Goal: Task Accomplishment & Management: Manage account settings

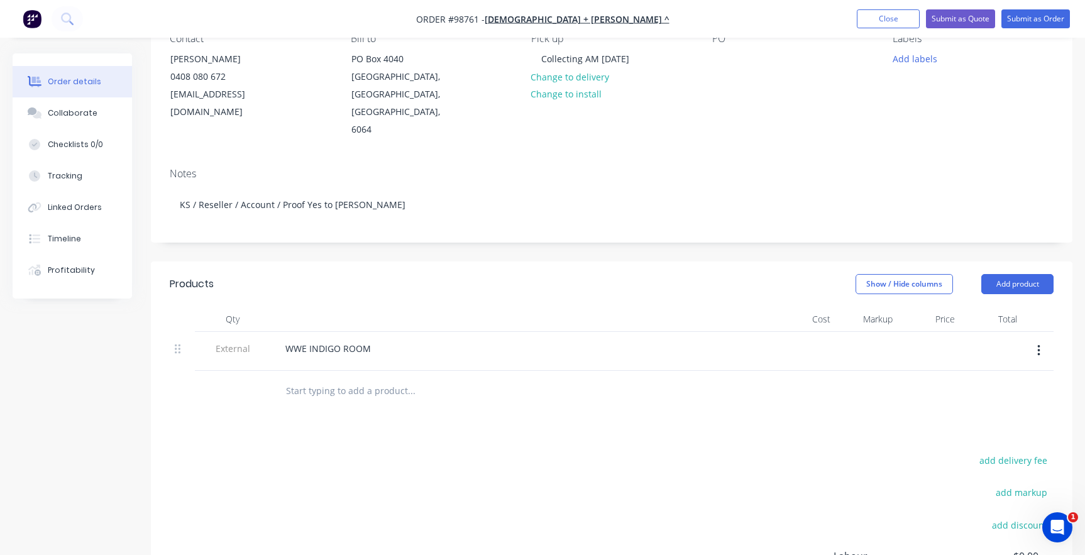
click at [295, 378] on input "text" at bounding box center [410, 390] width 251 height 25
drag, startPoint x: 316, startPoint y: 366, endPoint x: 326, endPoint y: 373, distance: 11.9
click at [316, 378] on input "Item 1)" at bounding box center [410, 390] width 251 height 25
paste input "IR101 Entry Floor"
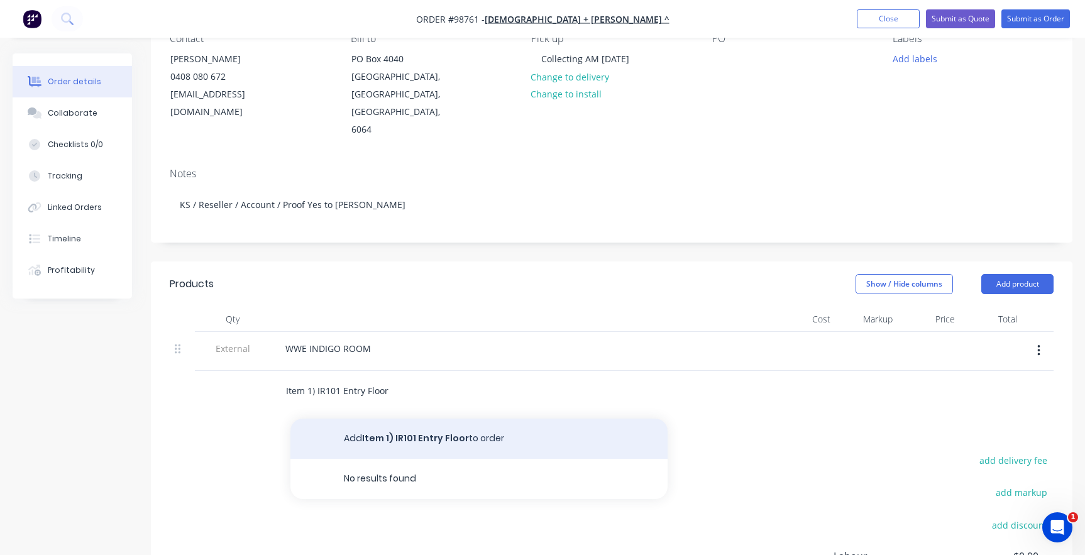
type input "Item 1) IR101 Entry Floor"
click at [363, 419] on button "Add Item 1) IR101 Entry Floor to order" at bounding box center [478, 439] width 377 height 40
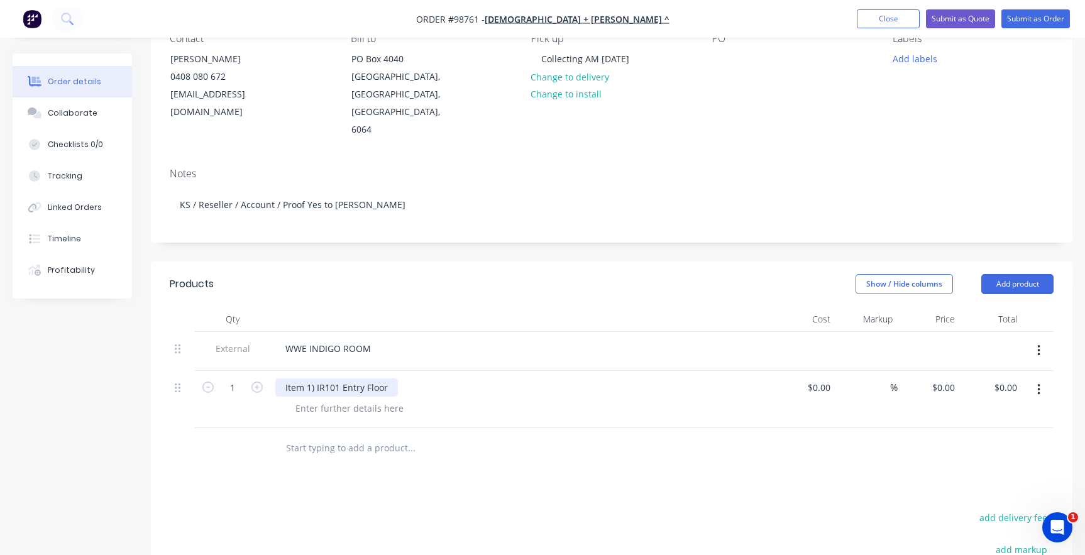
drag, startPoint x: 399, startPoint y: 368, endPoint x: 390, endPoint y: 371, distance: 9.9
click at [399, 378] on div "Item 1) IR101 Entry Floor" at bounding box center [521, 387] width 493 height 18
click at [387, 378] on div "Item 1) IR101 Entry Floor" at bounding box center [336, 387] width 123 height 18
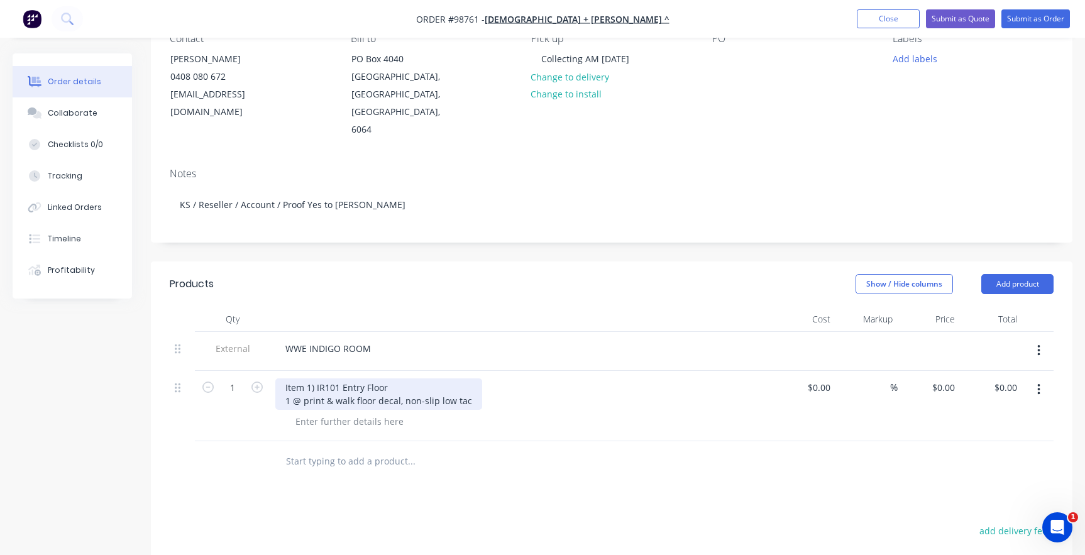
click at [303, 381] on div "Item 1) IR101 Entry Floor 1 @ print & walk floor decal, non-slip low tac" at bounding box center [378, 393] width 207 height 31
click at [299, 412] on div at bounding box center [349, 421] width 128 height 18
paste div
click at [1016, 378] on input "0.00" at bounding box center [1007, 387] width 29 height 18
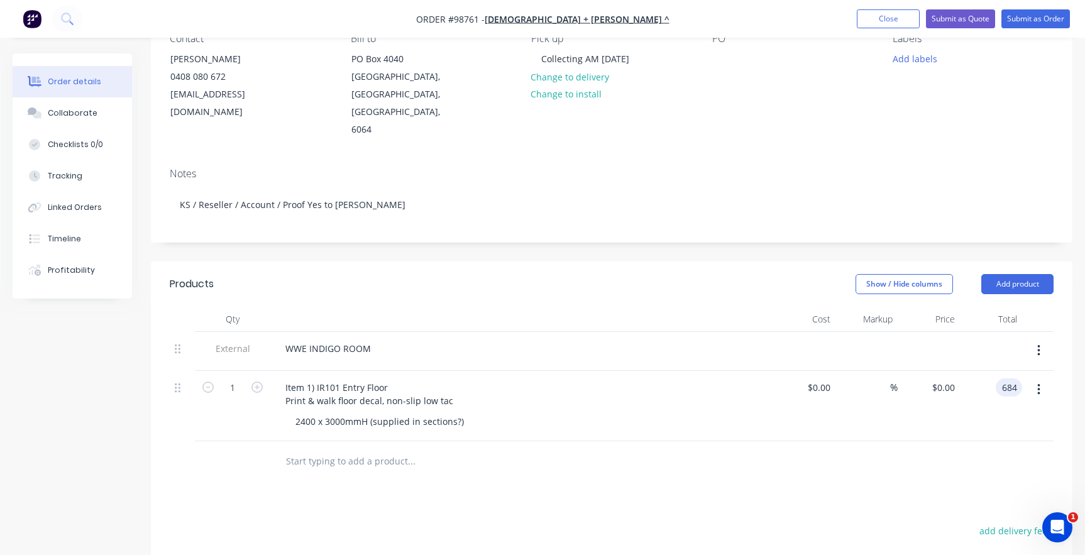
type input "684"
type input "$684.00"
click at [984, 408] on div "$684.00 684" at bounding box center [991, 406] width 62 height 70
click at [388, 449] on input "text" at bounding box center [410, 461] width 251 height 25
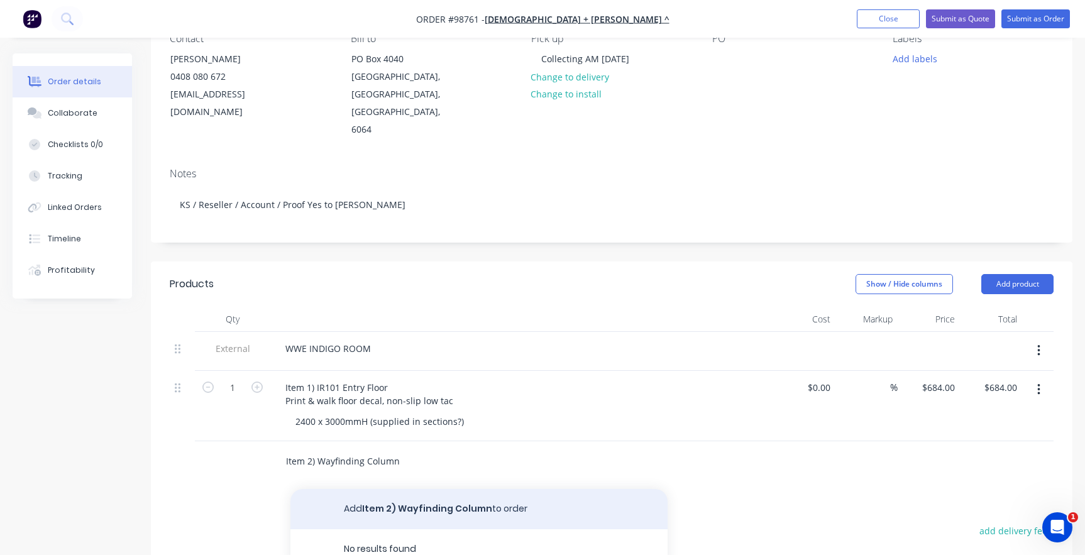
type input "Item 2) Wayfinding Column"
click at [385, 495] on button "Add Item 2) Wayfinding Column to order" at bounding box center [478, 509] width 377 height 40
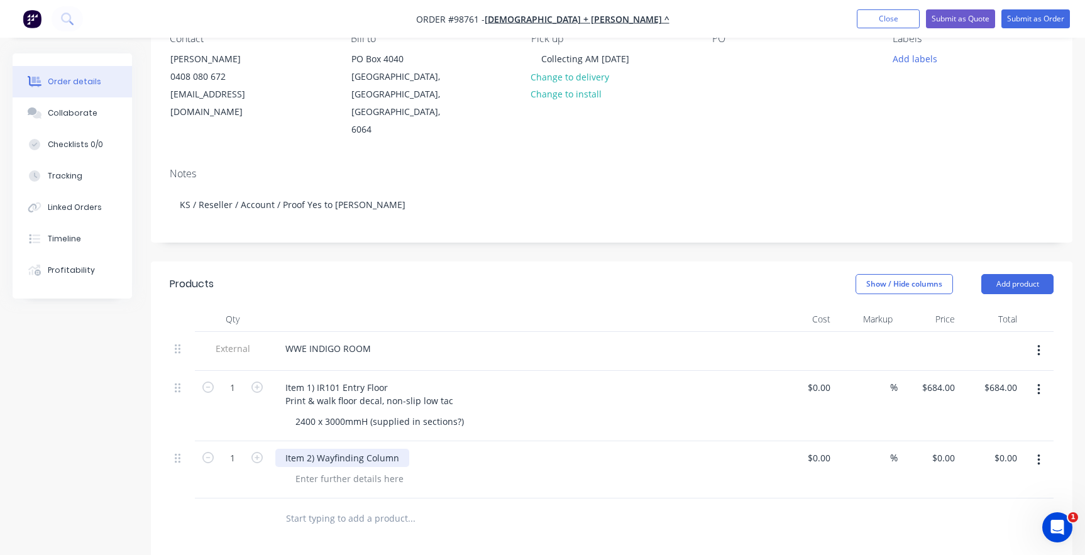
click at [400, 449] on div "Item 2) Wayfinding Column" at bounding box center [342, 458] width 134 height 18
click at [317, 483] on div at bounding box center [349, 492] width 128 height 18
paste div
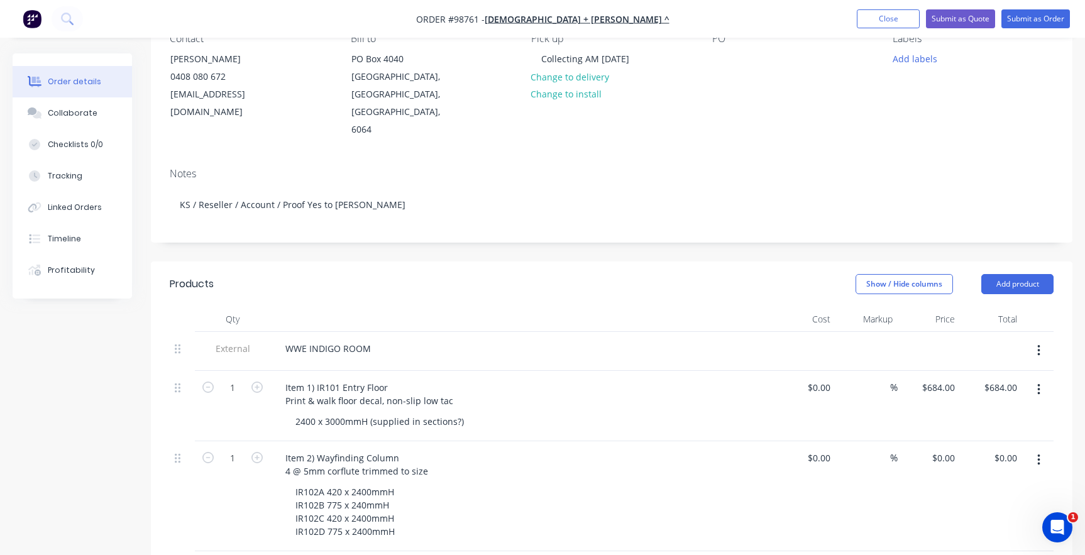
click at [514, 496] on div "IR102A 420 x 2400mmH IR102B 775 x 240mmH IR102C 420 x 2400mmH IR102D 775 x 2400…" at bounding box center [526, 512] width 483 height 58
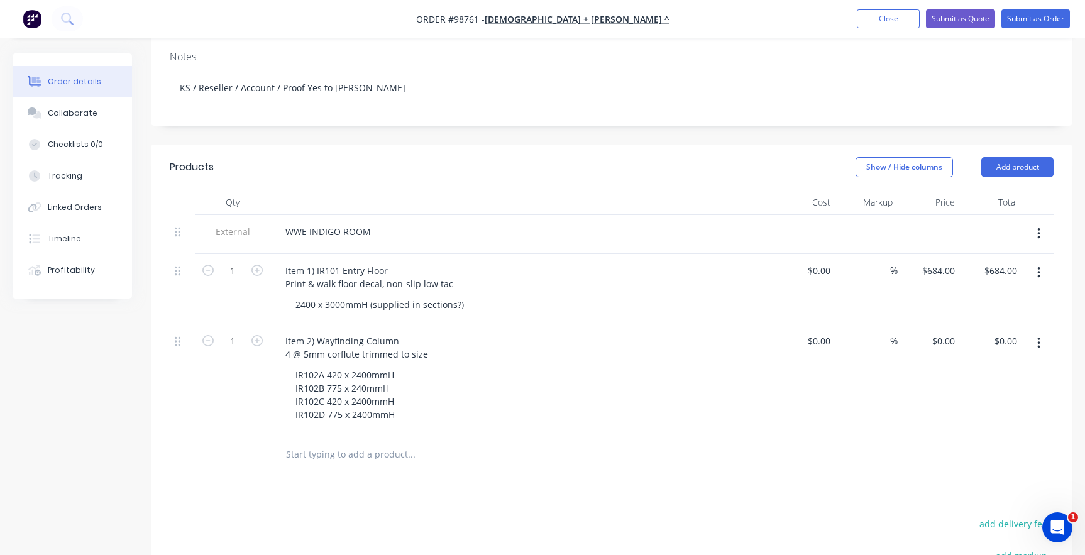
scroll to position [251, 0]
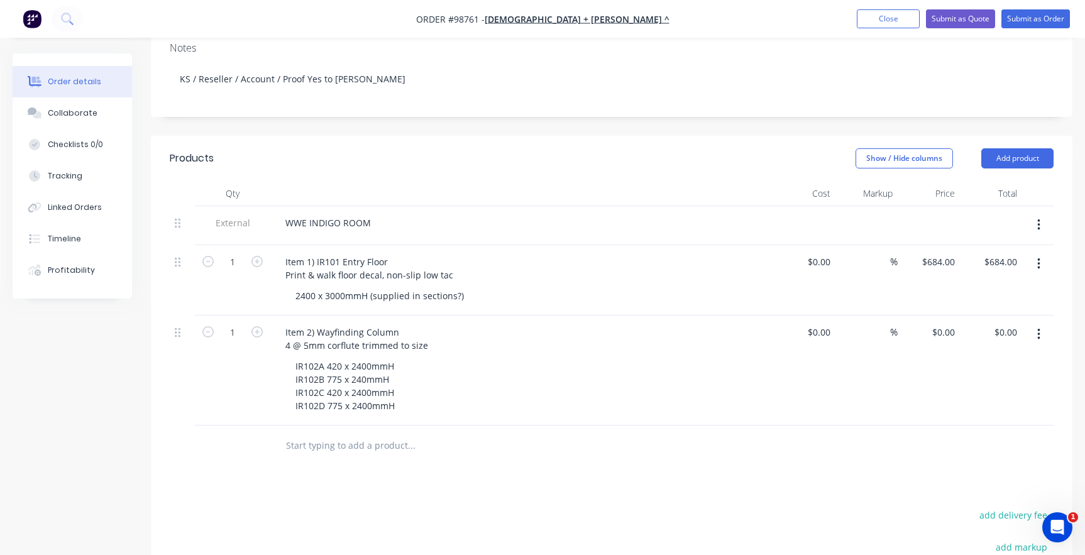
click at [328, 433] on input "text" at bounding box center [410, 445] width 251 height 25
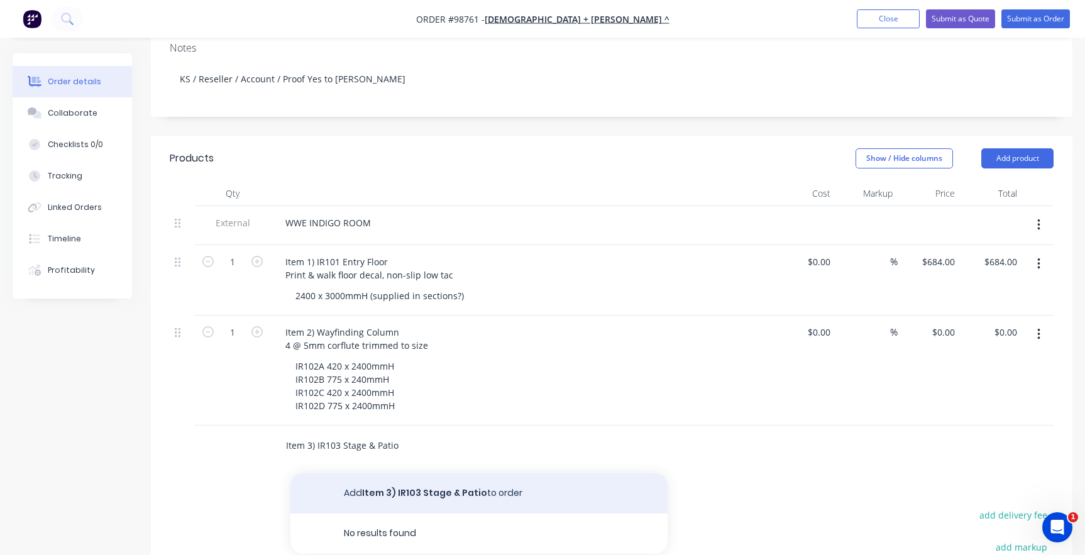
type input "Item 3) IR103 Stage & Patio"
click at [350, 476] on button "Add Item 3) IR103 Stage & Patio to order" at bounding box center [478, 493] width 377 height 40
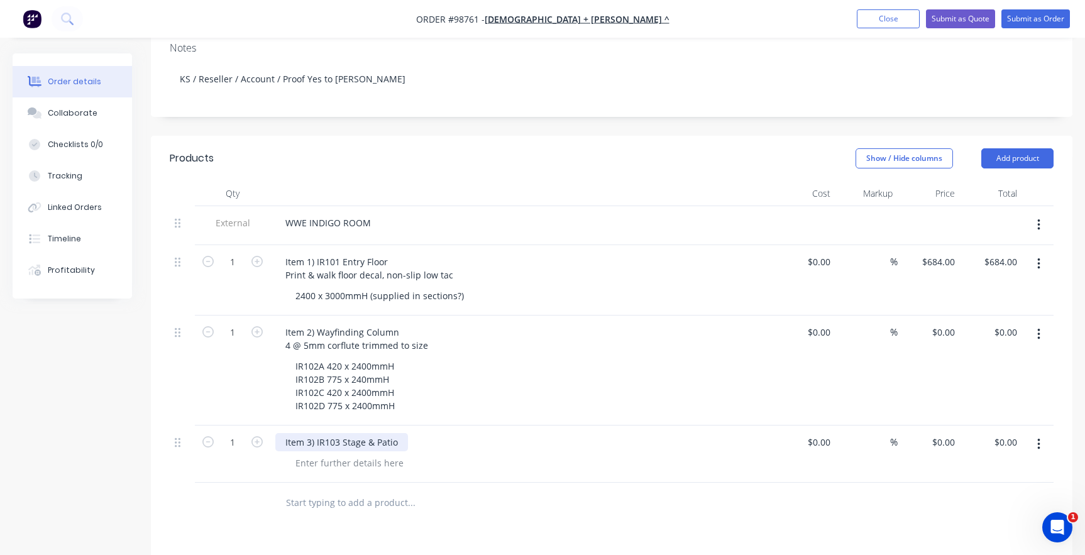
click at [397, 433] on div "Item 3) IR103 Stage & Patio" at bounding box center [341, 442] width 133 height 18
click at [306, 436] on div "Item 3) IR103 Stage & Patio 2 @ Vario F V12-300 S/S – sock and frame" at bounding box center [371, 448] width 192 height 31
click at [303, 438] on div "Item 3) IR103 Stage & Patio 2 @ Vario F V12-300 S/S – sock and frame" at bounding box center [371, 448] width 192 height 31
click at [254, 436] on icon "button" at bounding box center [256, 441] width 11 height 11
type input "2"
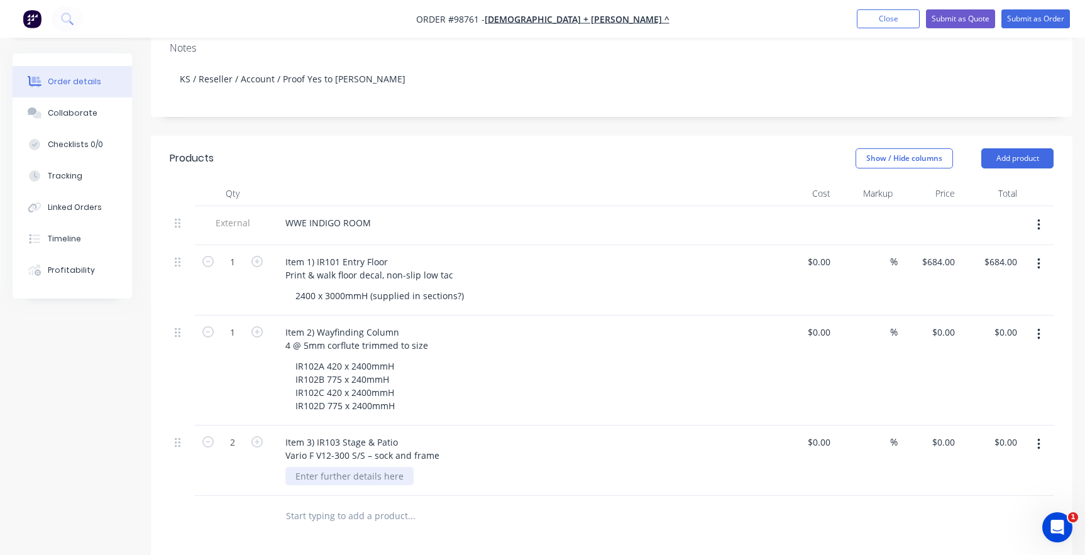
click at [324, 467] on div at bounding box center [349, 476] width 128 height 18
click at [437, 435] on div "Item 3) IR103 Stage & Patio Vario F V12-300 S/S – sock and frame" at bounding box center [362, 448] width 174 height 31
click at [943, 433] on div "0 $0.00" at bounding box center [943, 442] width 34 height 18
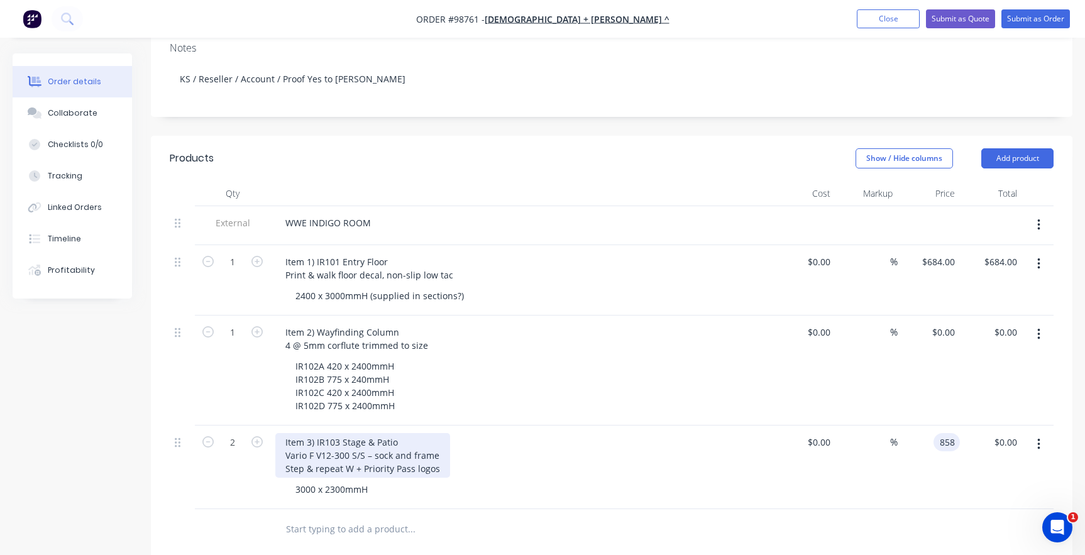
type input "$858.00"
type input "$1,716.00"
click at [410, 434] on div "Item 3) IR103 Stage & Patio Vario F V12-300 S/S – sock and frame Step & repeat …" at bounding box center [362, 455] width 175 height 45
click at [441, 437] on div "Item 3) IR103 Stage & Patio Vario F V12-300 S/S – sock and frame Step & repeat …" at bounding box center [362, 455] width 175 height 45
click at [363, 437] on div "Item 3) IR103 Stage & Patio Vario F V12-300 S/S – sock and frame Step & repeat …" at bounding box center [362, 455] width 175 height 45
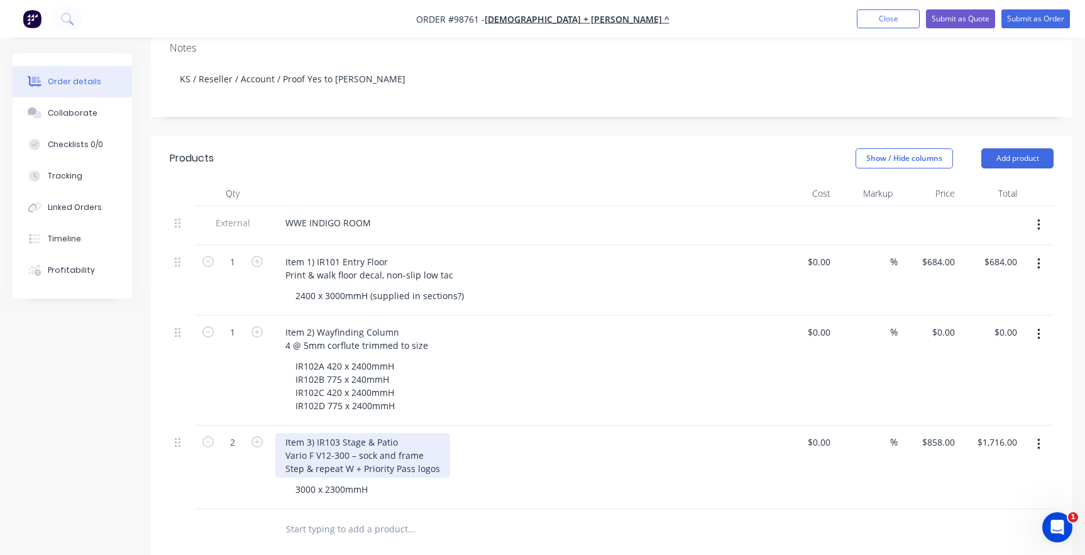
click at [376, 436] on div "Item 3) IR103 Stage & Patio Vario F V12-300 – sock and frame Step & repeat W + …" at bounding box center [362, 455] width 175 height 45
click at [389, 480] on div "3000 x 2300mmH" at bounding box center [526, 489] width 483 height 18
click at [334, 517] on input "text" at bounding box center [410, 529] width 251 height 25
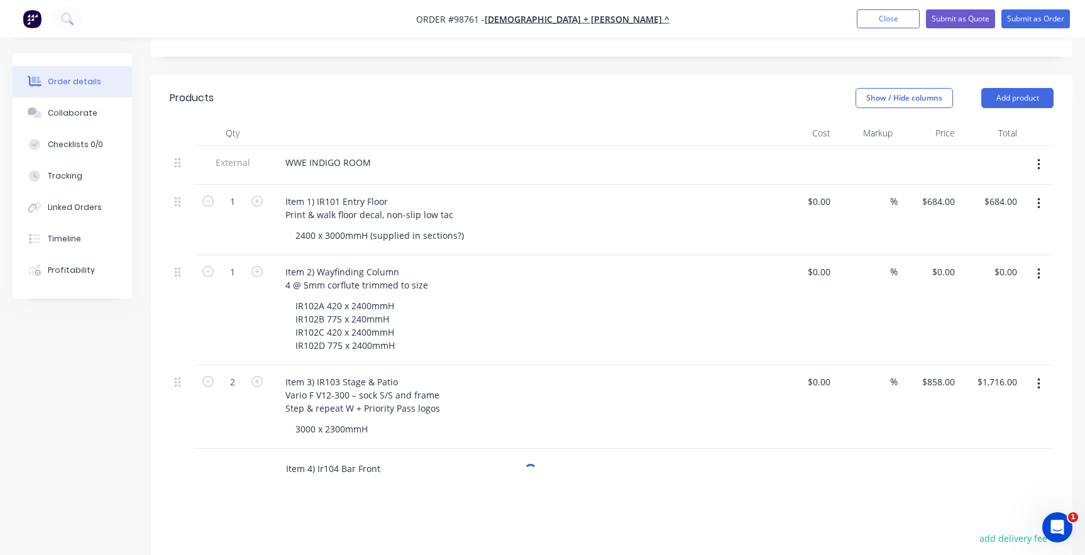
scroll to position [314, 0]
type input "Item 4) Ir104 Bar Front"
click at [342, 494] on button "Add Item 4) Ir104 Bar Front to order" at bounding box center [478, 514] width 377 height 40
click at [382, 454] on div "Item 4) Ir104 Bar Front" at bounding box center [332, 463] width 114 height 18
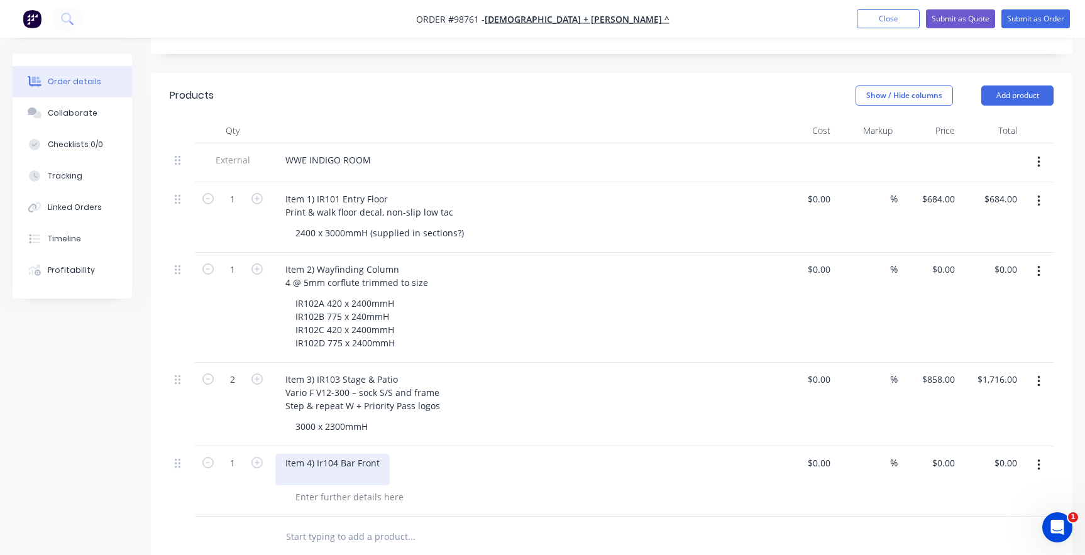
click at [353, 458] on div "Item 4) Ir104 Bar Front" at bounding box center [332, 469] width 114 height 31
click at [321, 454] on div "Item 4) Ir104 Bar Front 1 @ jellyfish white decal" at bounding box center [335, 469] width 121 height 31
click at [382, 458] on div "Item 4) IR104 Bar Front 1 @ jellyfish white decal" at bounding box center [335, 469] width 121 height 31
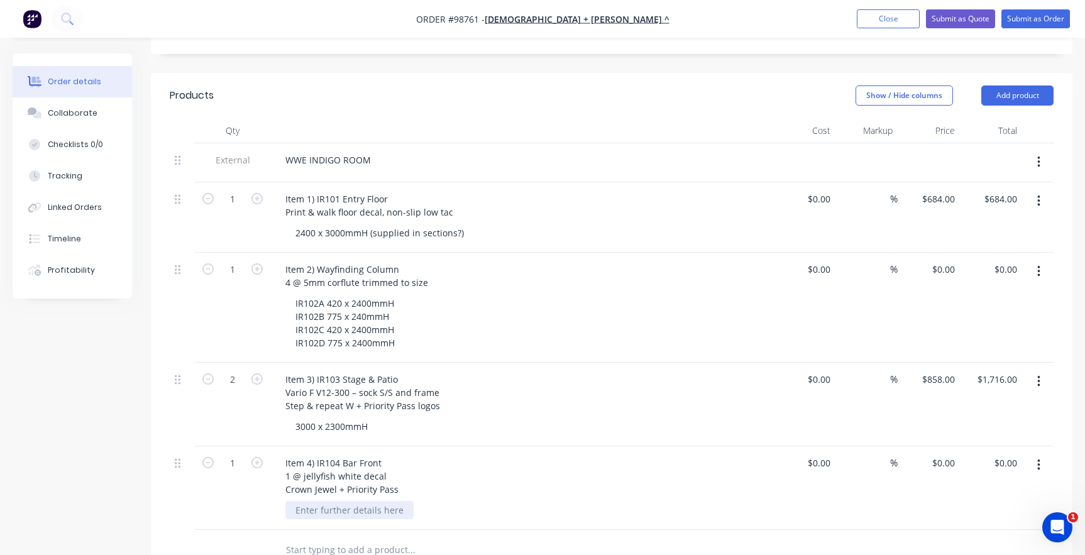
click at [324, 501] on div at bounding box center [349, 510] width 128 height 18
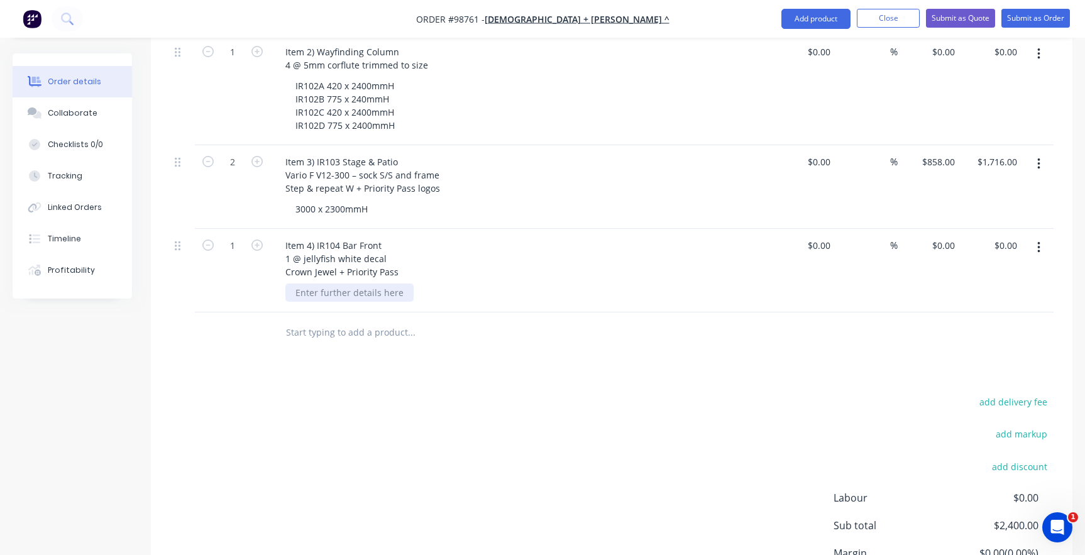
scroll to position [633, 0]
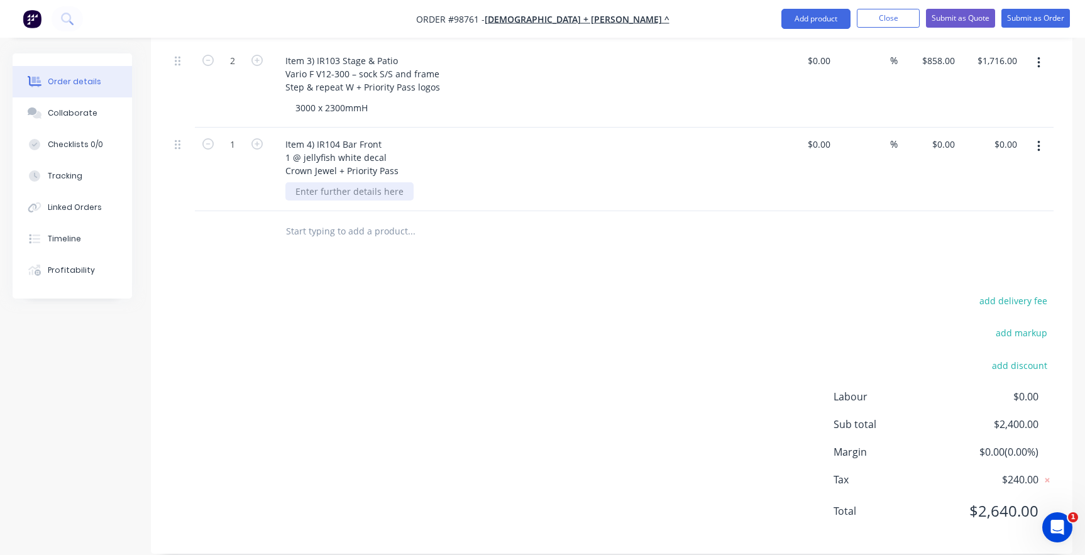
click at [321, 182] on div at bounding box center [349, 191] width 128 height 18
click at [942, 135] on div "0 $0.00" at bounding box center [943, 144] width 34 height 18
type input "$322.00"
click at [698, 262] on div "Products Show / Hide columns Add product Qty Cost Markup Price Total External W…" at bounding box center [612, 154] width 922 height 800
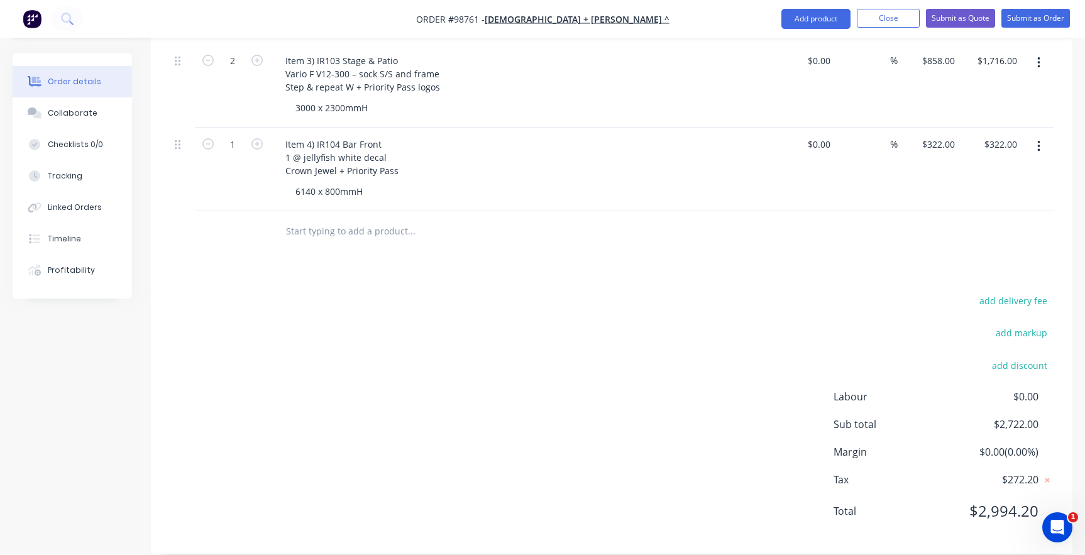
click at [322, 219] on input "text" at bounding box center [410, 231] width 251 height 25
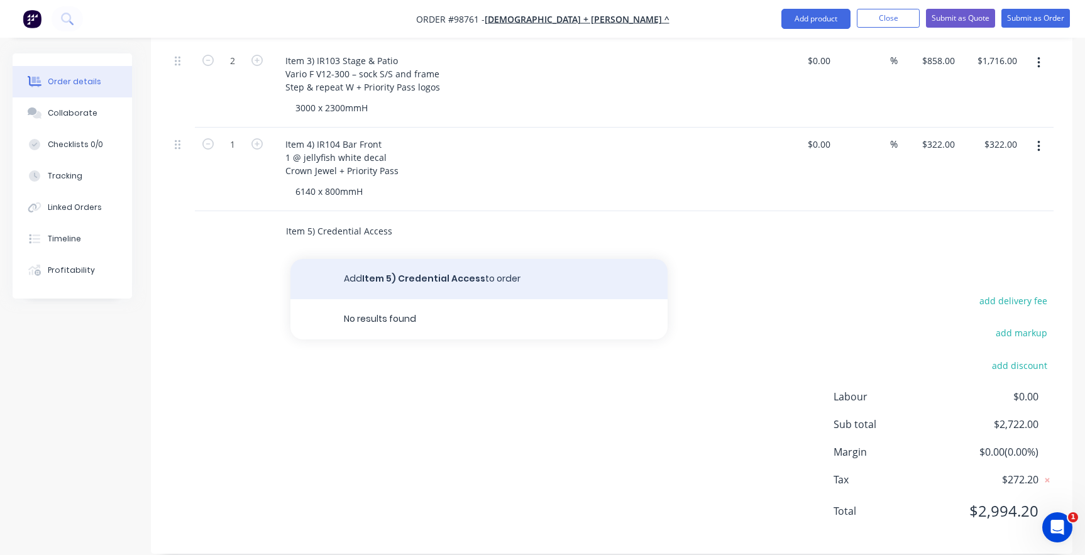
type input "Item 5) Credential Access"
click at [366, 259] on button "Add Item 5) Credential Access to order" at bounding box center [478, 279] width 377 height 40
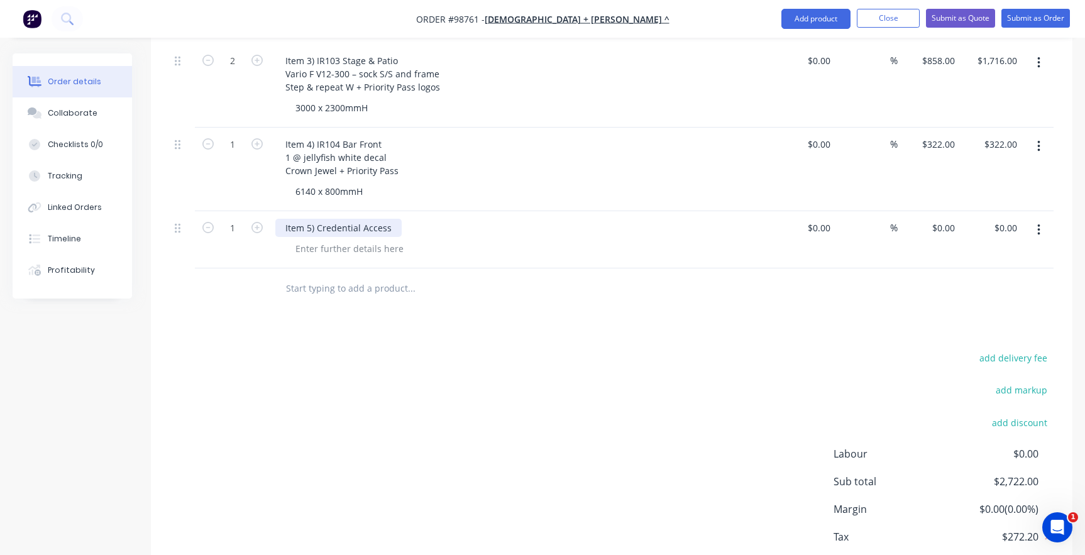
click at [389, 219] on div "Item 5) Credential Access" at bounding box center [338, 228] width 126 height 18
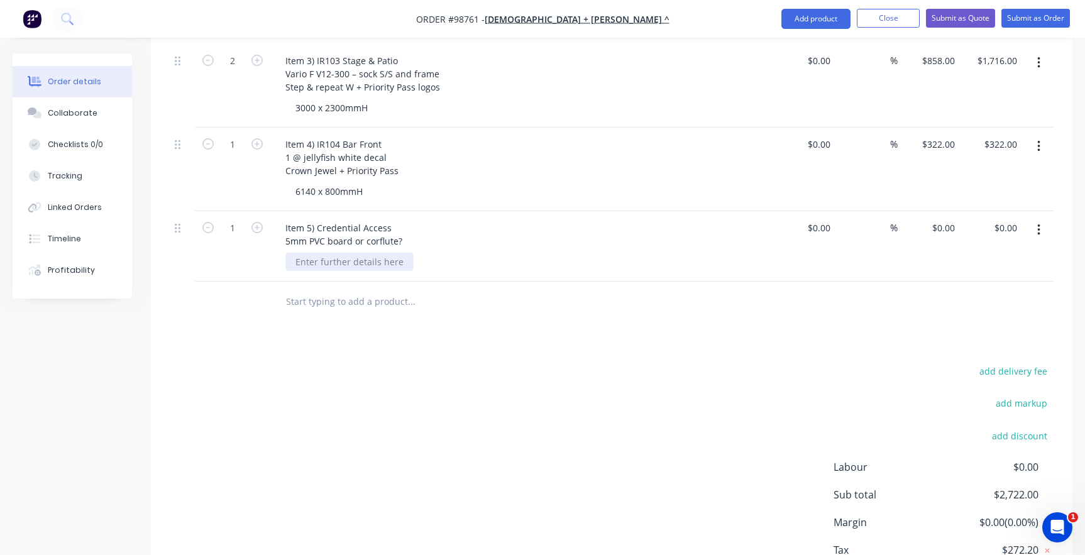
click at [371, 253] on div at bounding box center [349, 262] width 128 height 18
click at [313, 253] on div at bounding box center [349, 262] width 128 height 18
click at [295, 253] on div "artwork with bleed is 558.8 x 711.2" at bounding box center [368, 262] width 166 height 18
click at [401, 223] on div "Item 5) Credential Access 5mm PVC board or corflute?" at bounding box center [343, 234] width 137 height 31
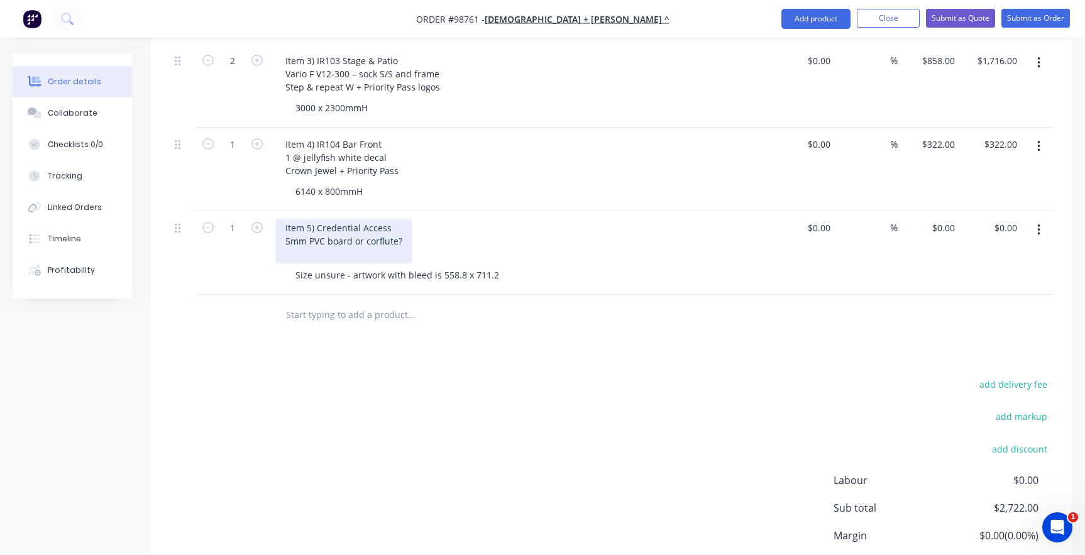
click at [301, 241] on div "Item 5) Credential Access 5mm PVC board or corflute?" at bounding box center [343, 241] width 137 height 45
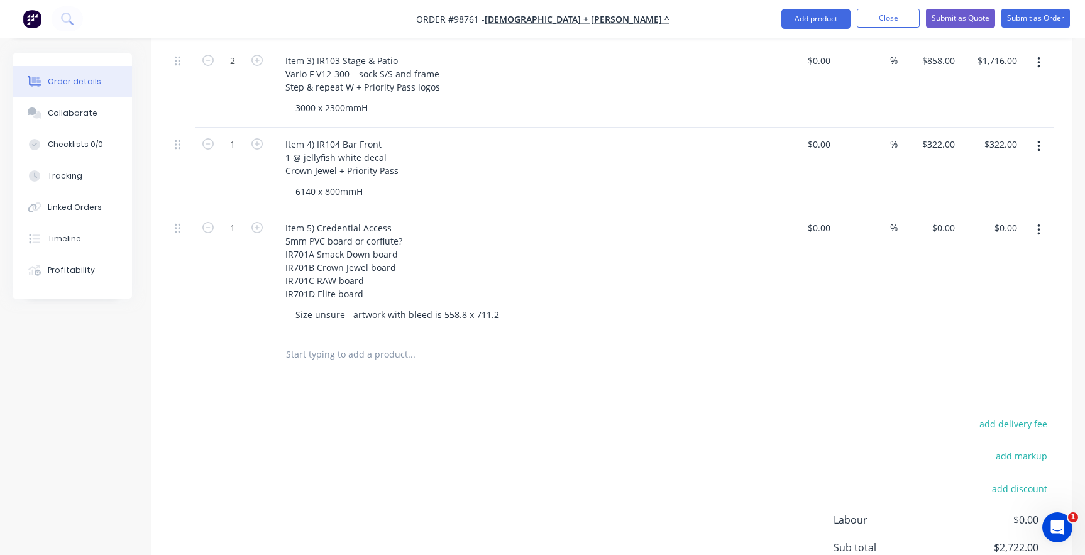
click at [431, 275] on div "Item 5) Credential Access 5mm PVC board or corflute? IR701A Smack Down board IR…" at bounding box center [521, 261] width 493 height 84
click at [371, 342] on input "text" at bounding box center [410, 354] width 251 height 25
type input "Item 6) Ops Signage"
click at [377, 386] on button "Add Item 6) Ops Signage to order" at bounding box center [478, 402] width 377 height 40
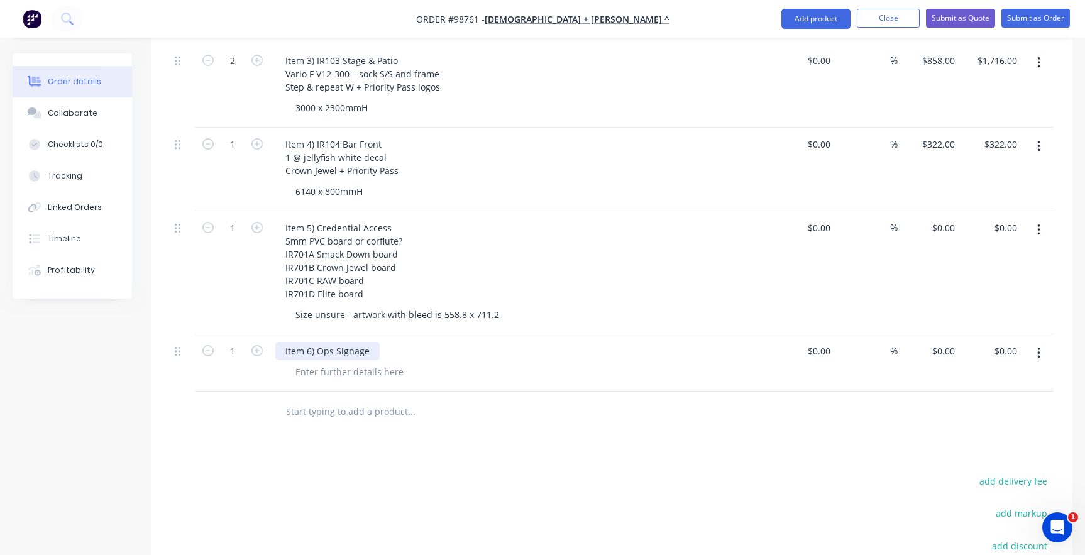
click at [372, 342] on div "Item 6) Ops Signage" at bounding box center [327, 351] width 104 height 18
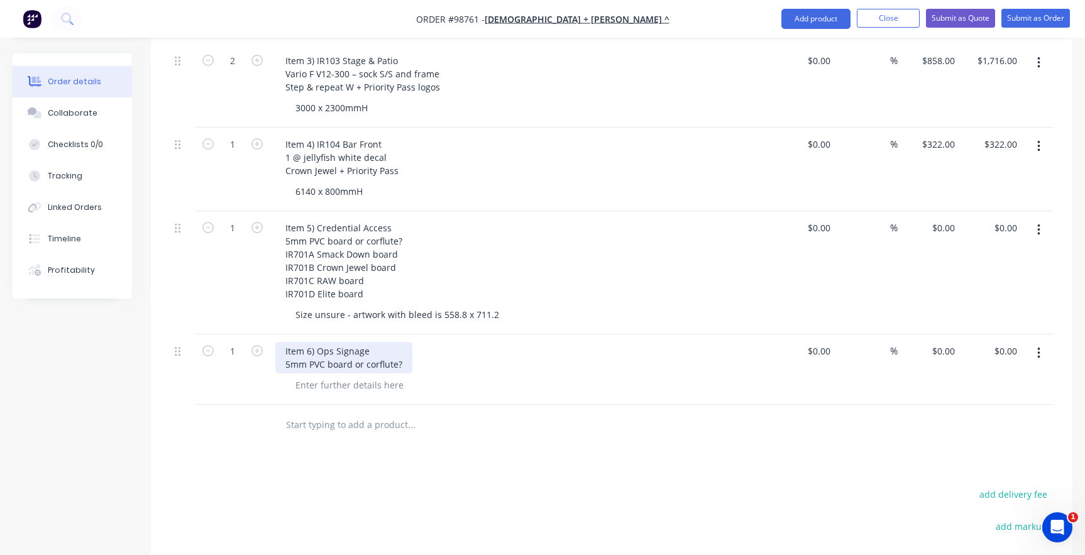
click at [402, 343] on div "Item 6) Ops Signage 5mm PVC board or corflute?" at bounding box center [343, 357] width 137 height 31
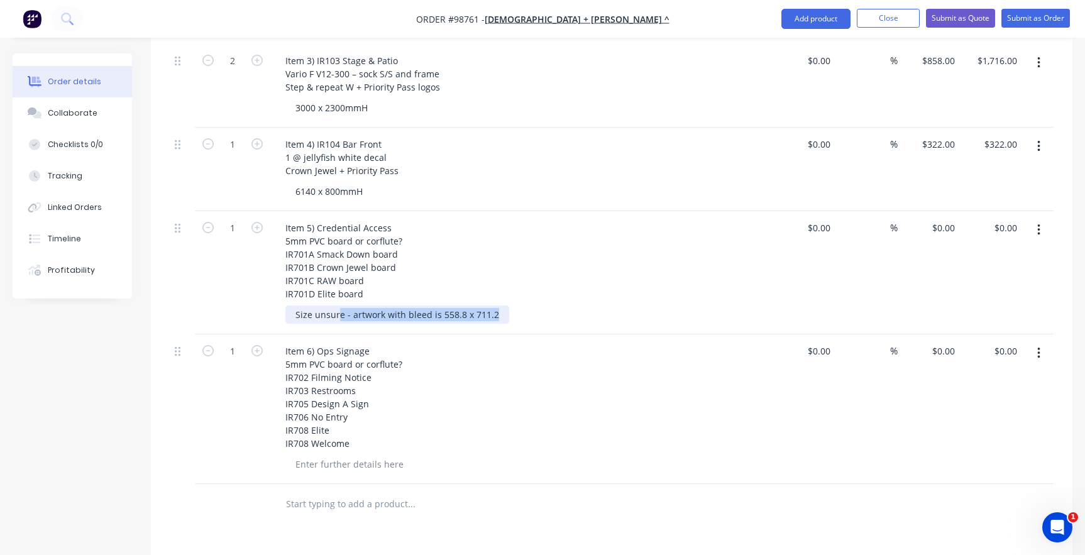
drag, startPoint x: 495, startPoint y: 298, endPoint x: 292, endPoint y: 293, distance: 203.7
click at [292, 306] on div "Size unsure - artwork with bleed is 558.8 x 711.2" at bounding box center [397, 315] width 224 height 18
click at [378, 306] on div "Size unsure - artwork with bleed is 558.8 x 711.2" at bounding box center [397, 315] width 224 height 18
drag, startPoint x: 495, startPoint y: 295, endPoint x: 295, endPoint y: 293, distance: 200.5
click at [295, 306] on div "Size unsure - artwork with bleed is 558.8 x 711.2" at bounding box center [397, 315] width 224 height 18
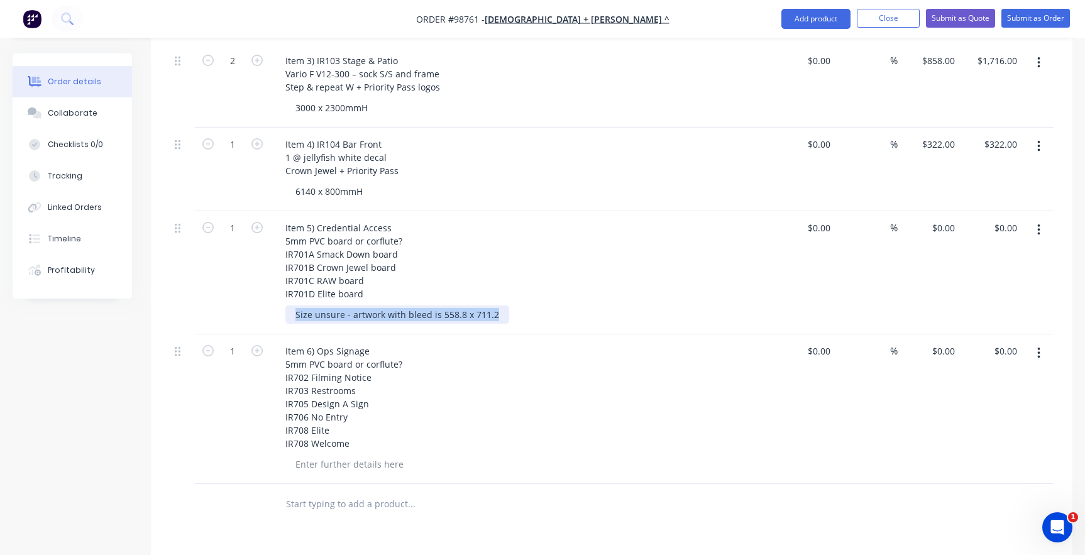
copy div "Size unsure - artwork with bleed is 558.8 x 711.2"
click at [306, 455] on div at bounding box center [349, 464] width 128 height 18
paste div
click at [316, 492] on input "text" at bounding box center [410, 504] width 251 height 25
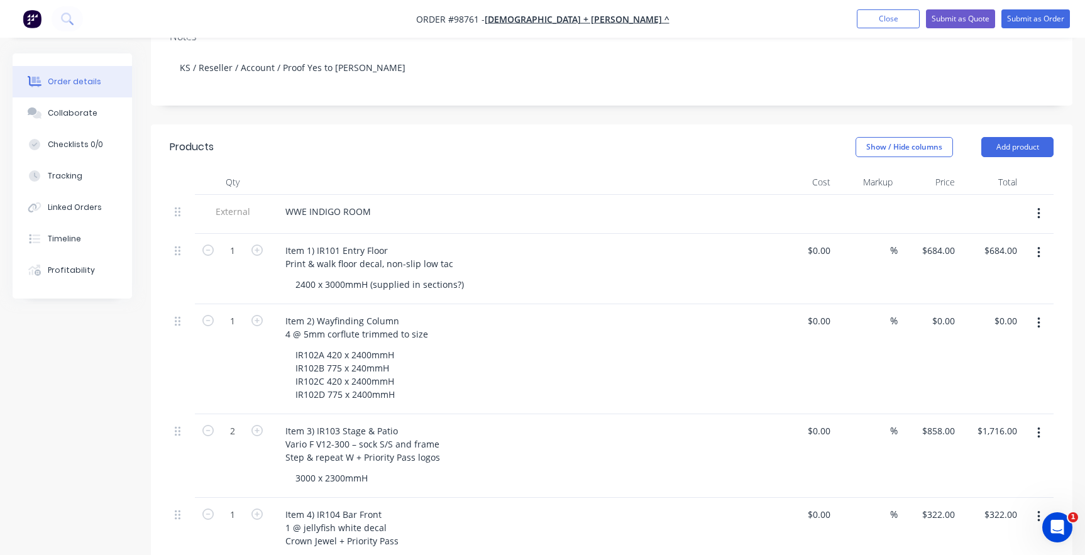
scroll to position [193, 0]
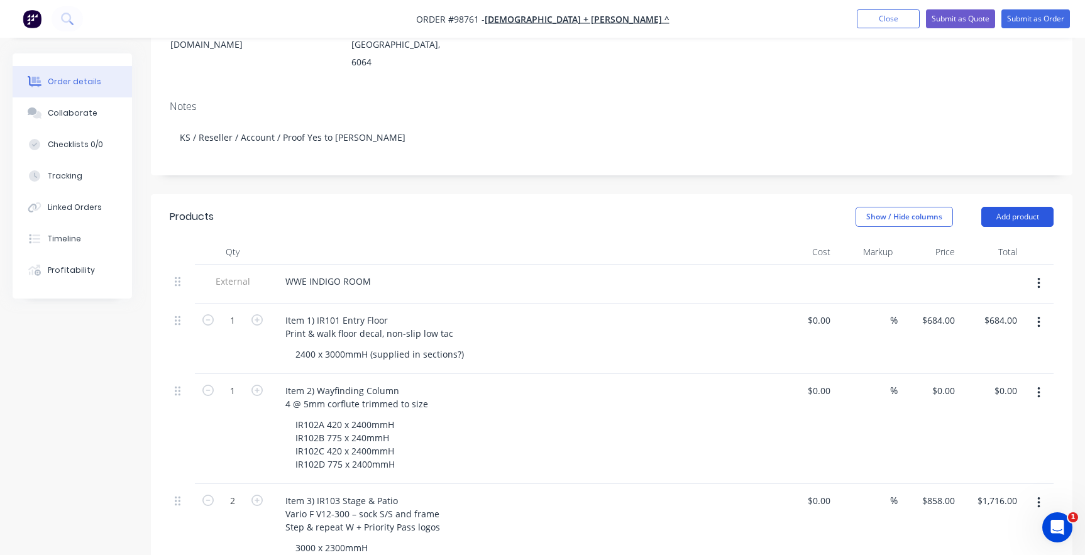
click at [1013, 207] on button "Add product" at bounding box center [1017, 217] width 72 height 20
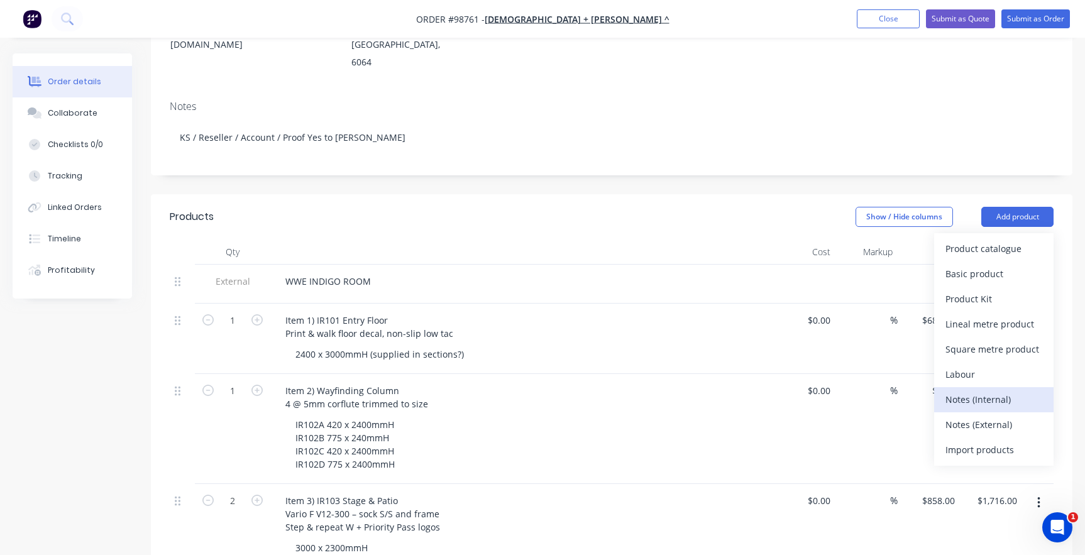
click at [984, 390] on div "Notes (Internal)" at bounding box center [993, 399] width 97 height 18
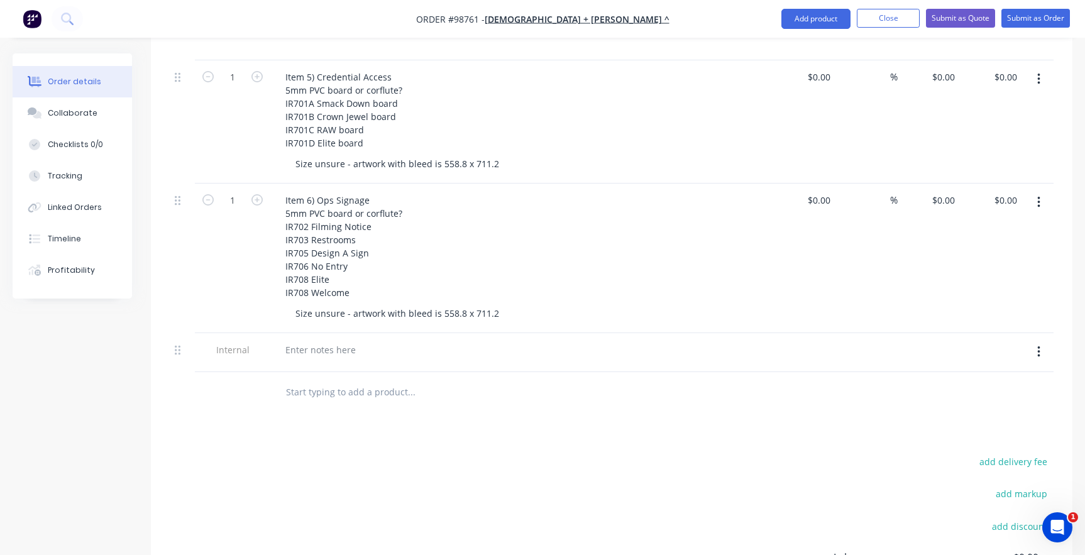
scroll to position [822, 0]
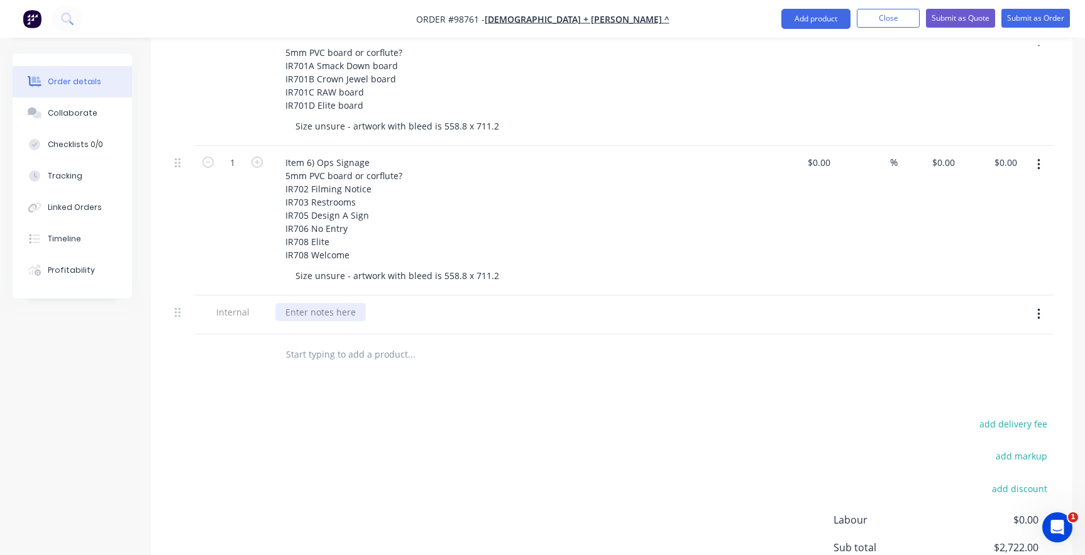
click at [302, 303] on div at bounding box center [320, 312] width 91 height 18
click at [346, 366] on div "Products Show / Hide columns Add product Qty Cost Markup Price Total External W…" at bounding box center [612, 121] width 922 height 1111
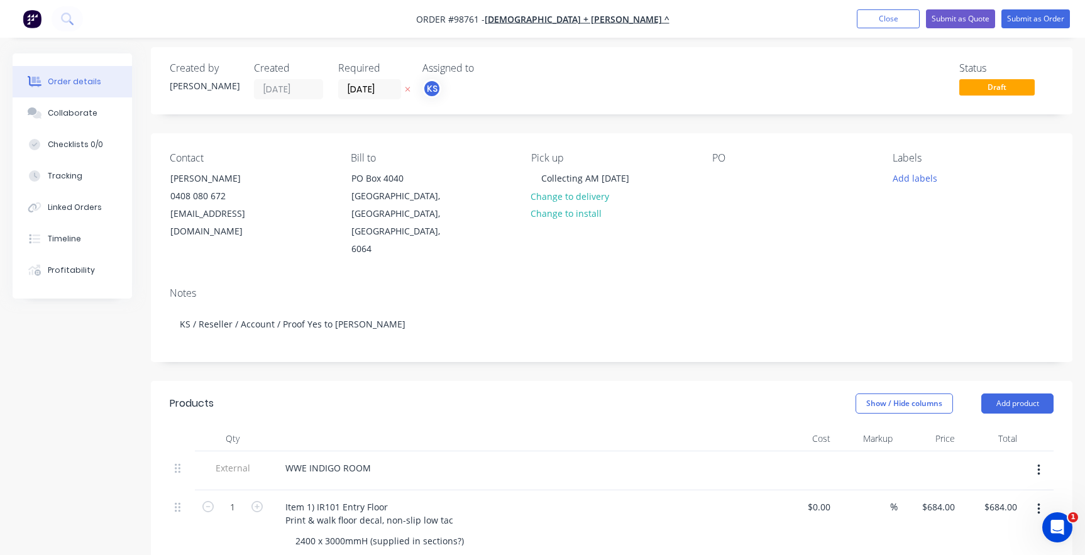
scroll to position [0, 0]
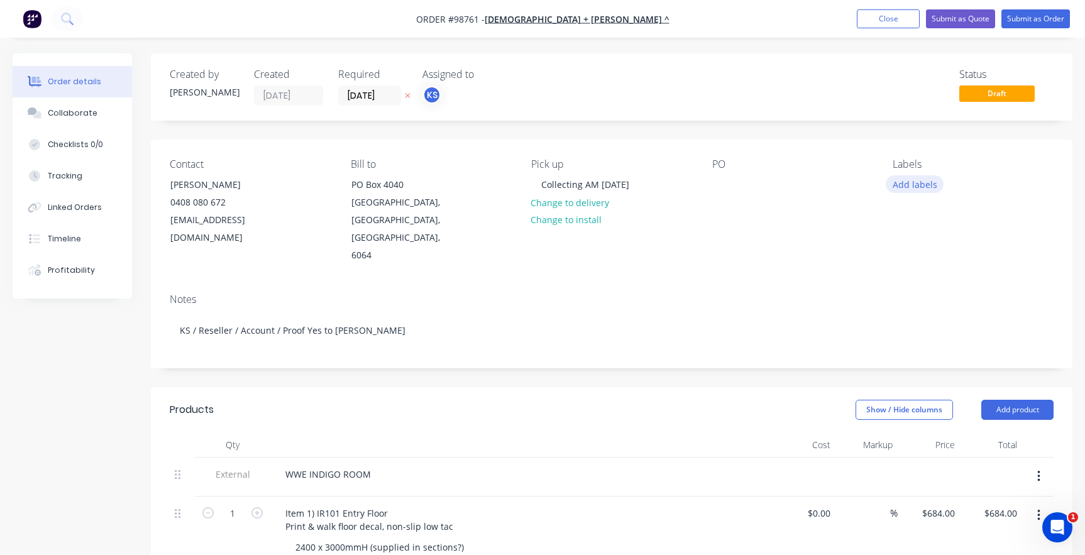
click at [900, 185] on button "Add labels" at bounding box center [915, 183] width 58 height 17
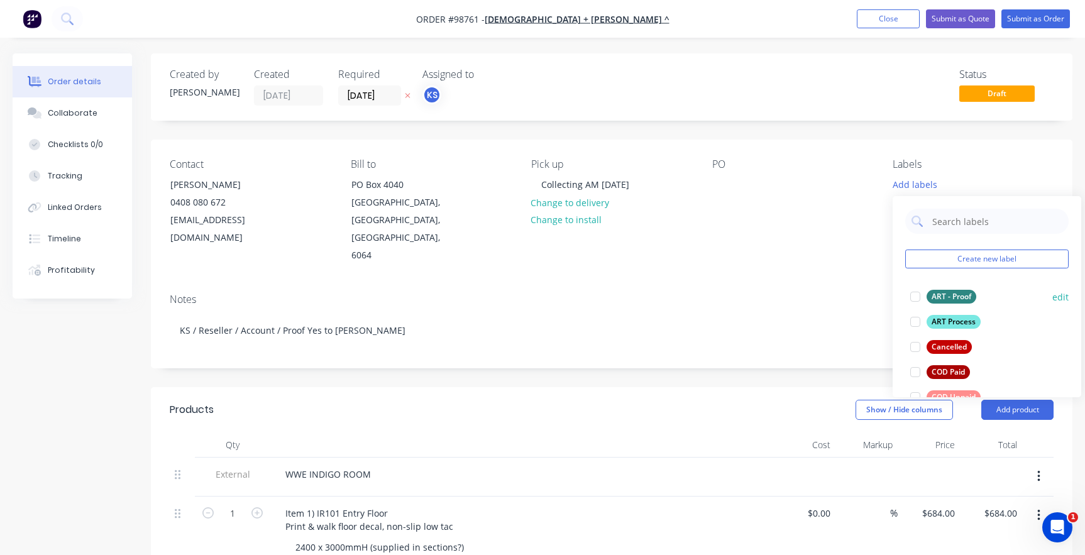
click at [913, 297] on div at bounding box center [915, 296] width 25 height 25
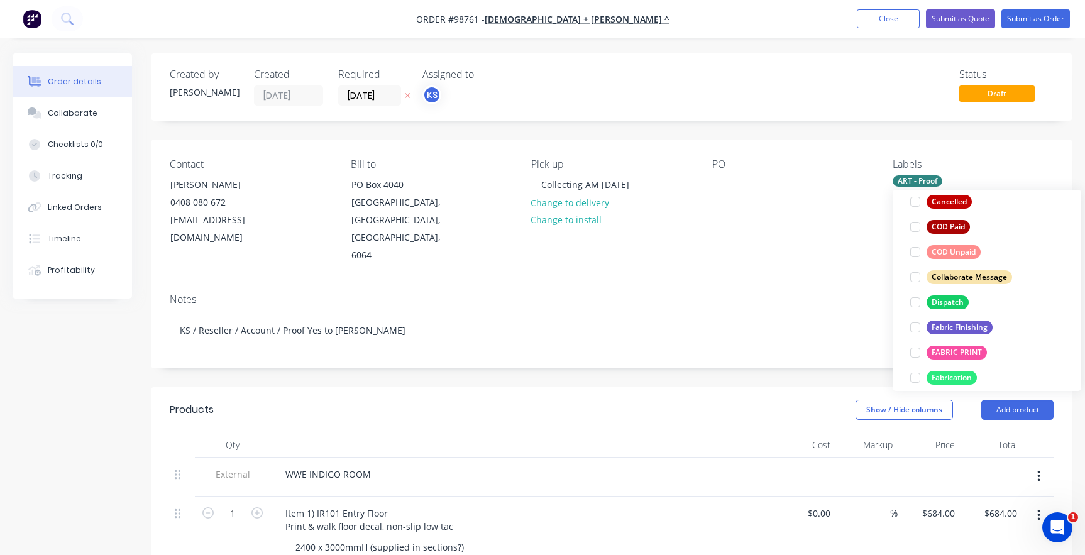
scroll to position [167, 0]
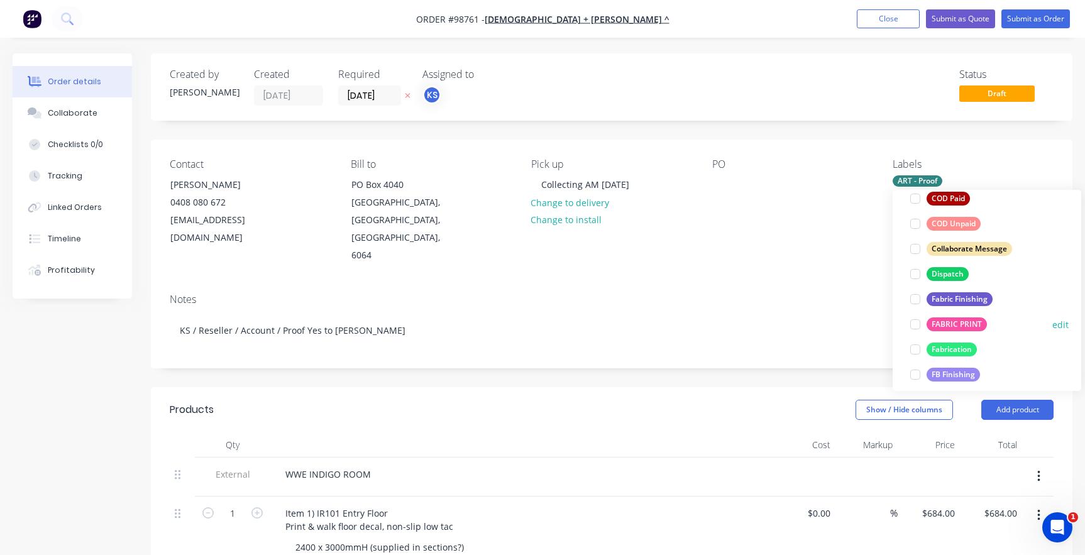
click at [913, 323] on div at bounding box center [915, 324] width 25 height 25
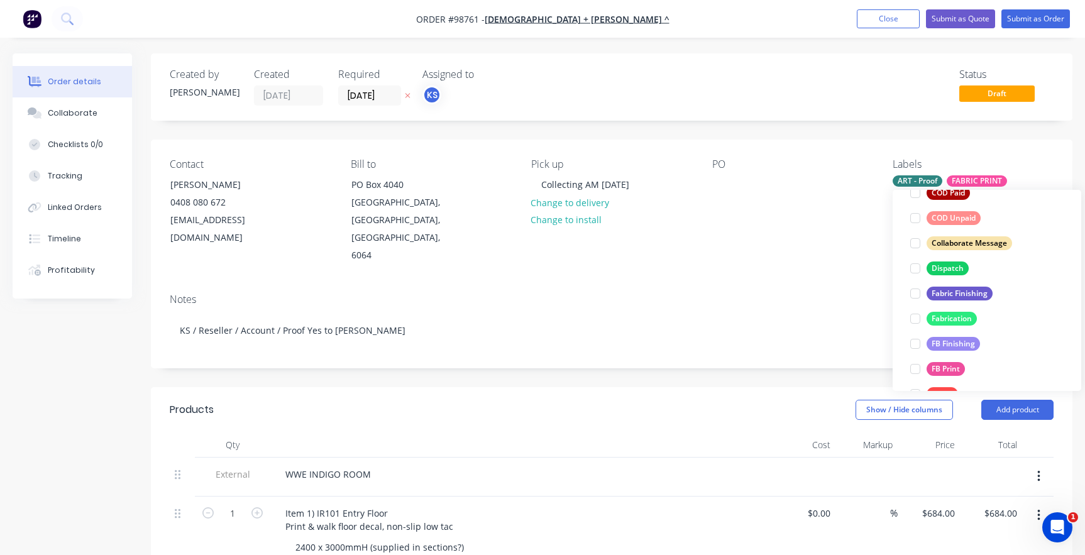
scroll to position [209, 0]
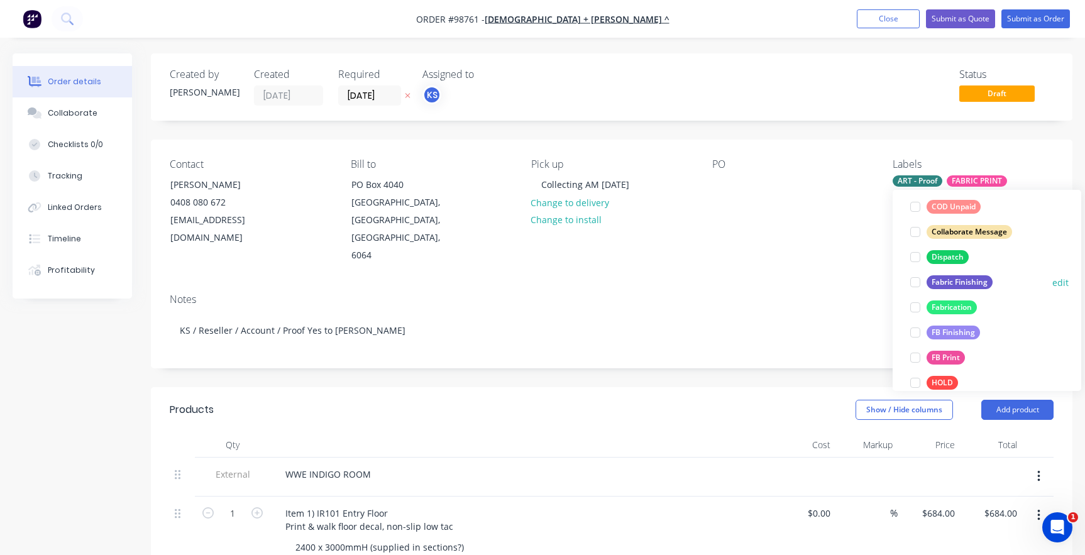
click at [916, 280] on div at bounding box center [915, 282] width 25 height 25
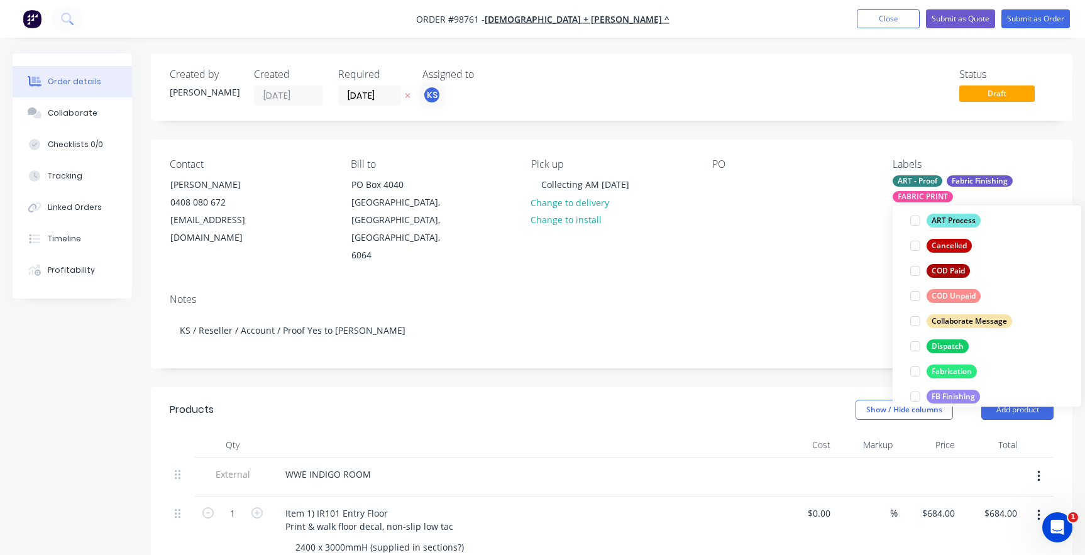
scroll to position [234, 0]
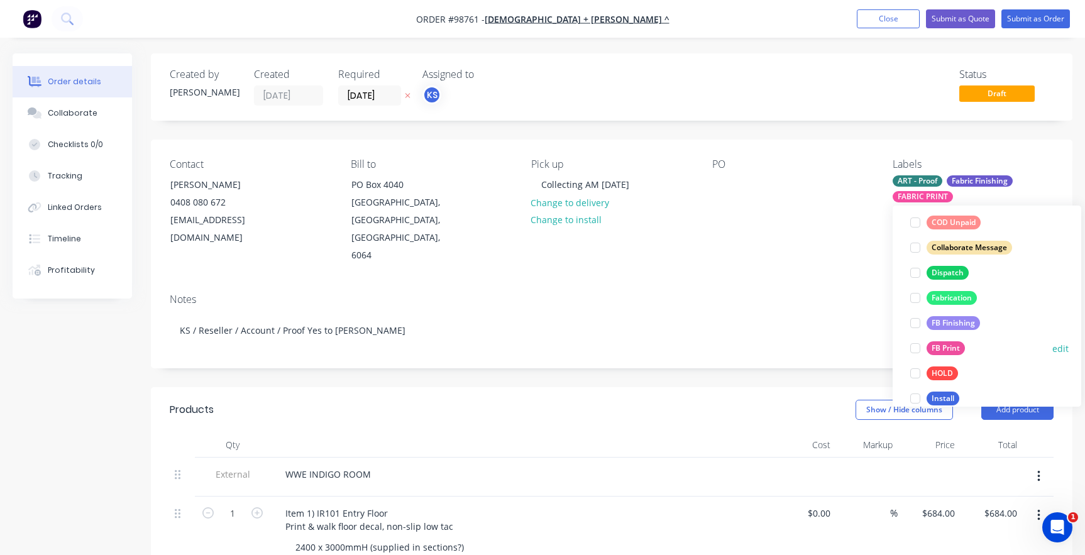
click at [913, 349] on div at bounding box center [915, 348] width 25 height 25
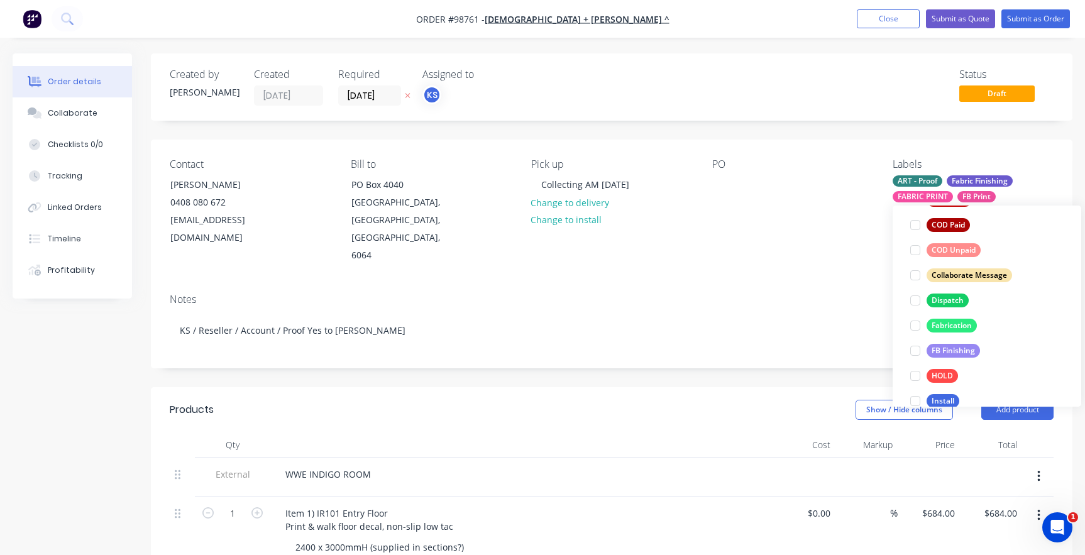
scroll to position [249, 0]
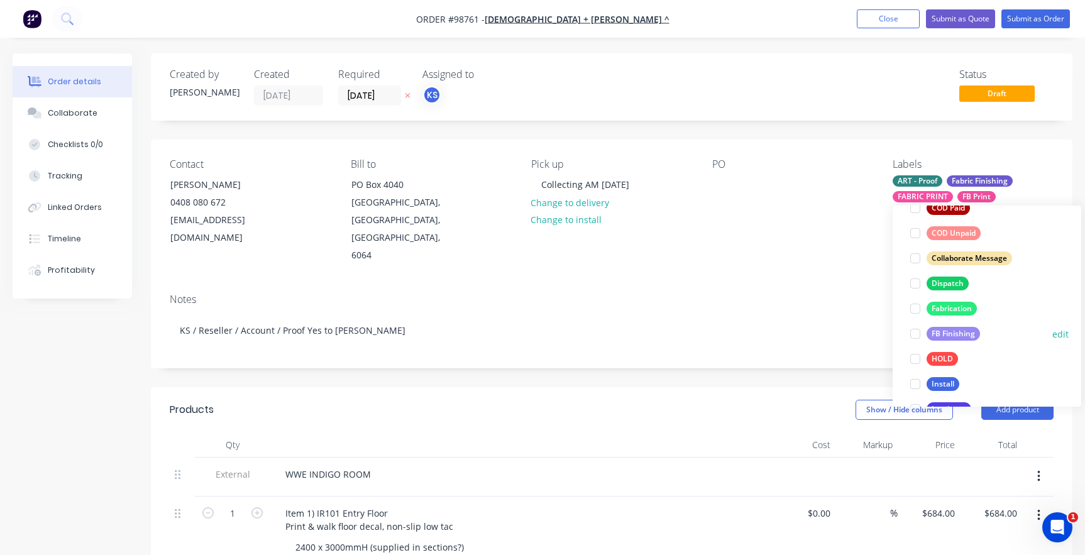
click at [916, 333] on div at bounding box center [915, 333] width 25 height 25
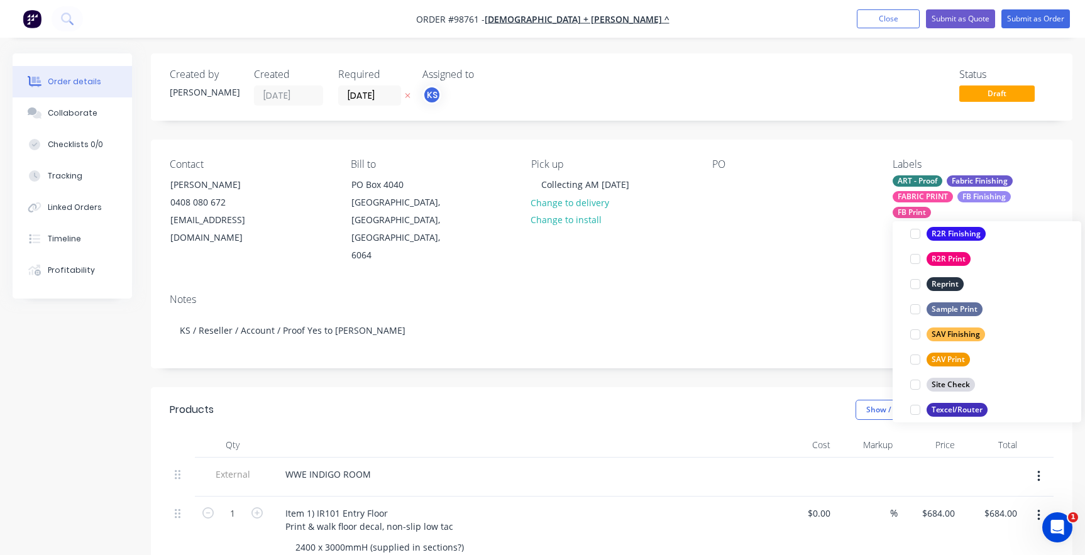
scroll to position [600, 0]
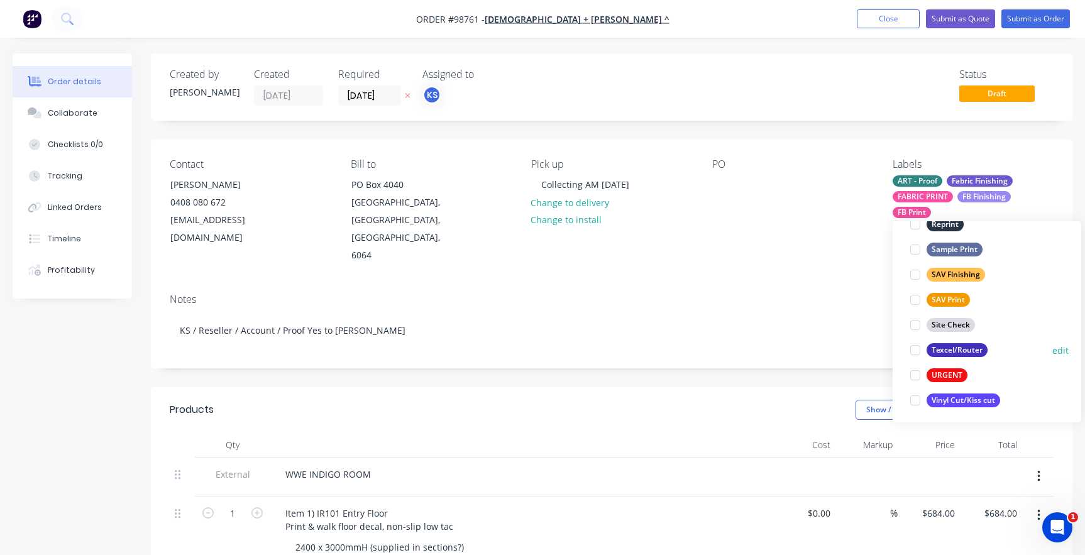
click at [917, 352] on div at bounding box center [915, 350] width 25 height 25
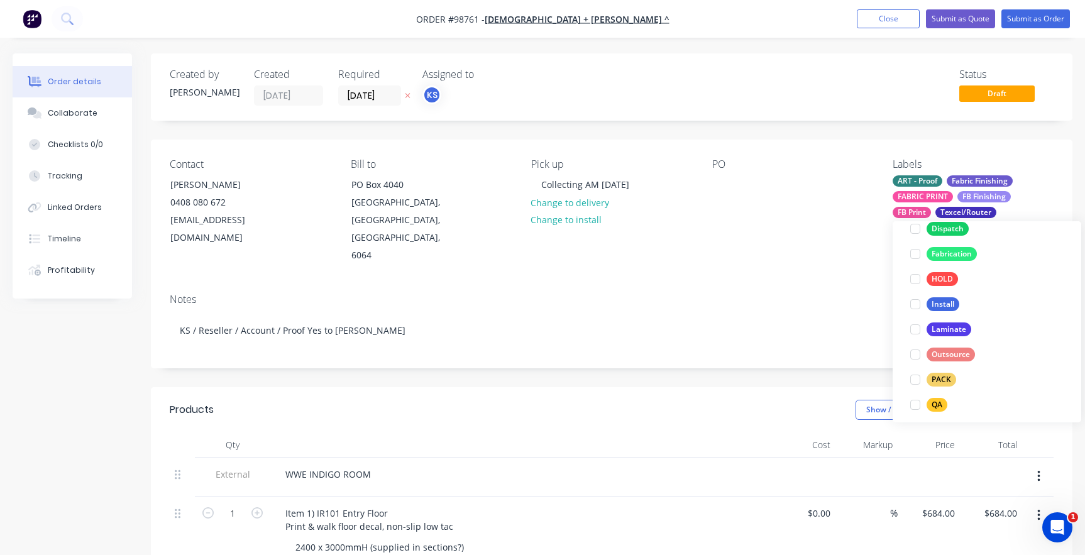
scroll to position [372, 0]
click at [913, 400] on div at bounding box center [915, 402] width 25 height 25
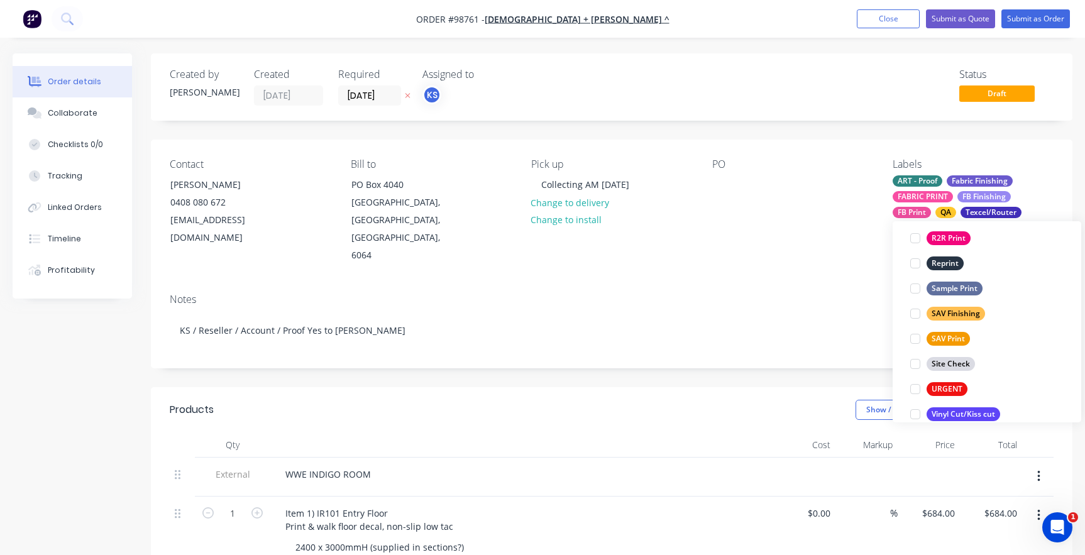
scroll to position [583, 0]
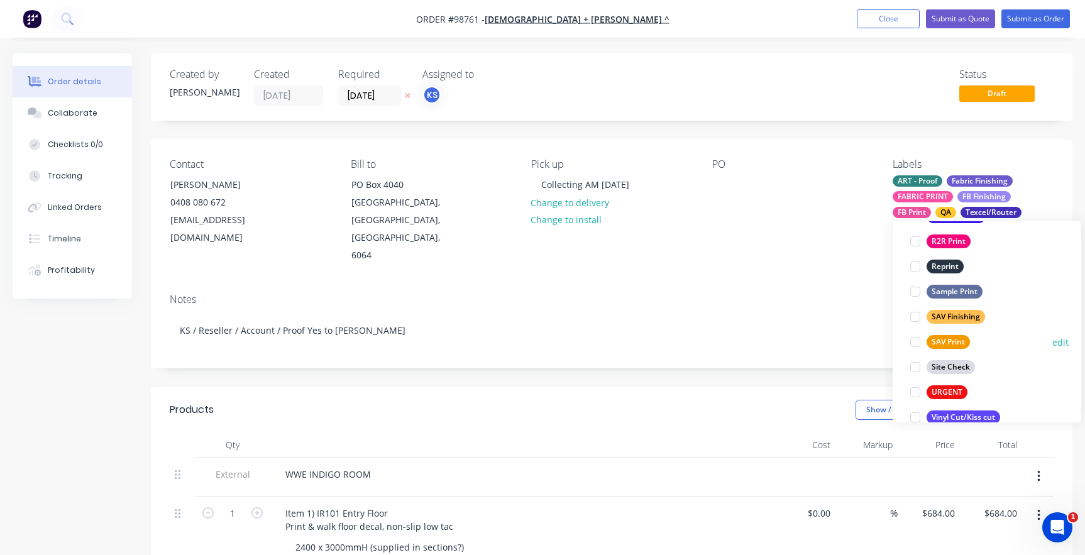
click at [912, 340] on div at bounding box center [915, 341] width 25 height 25
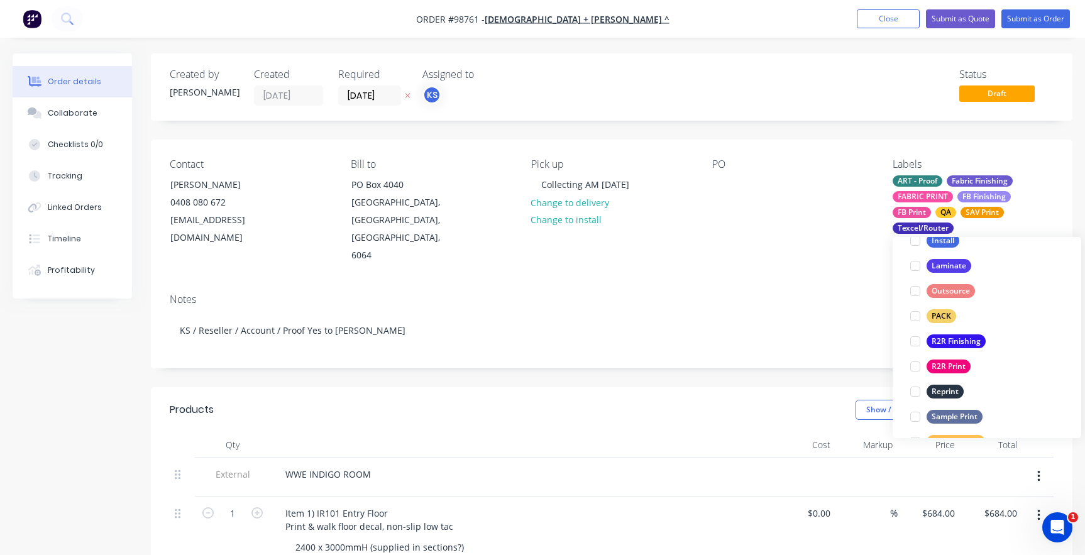
scroll to position [603, 0]
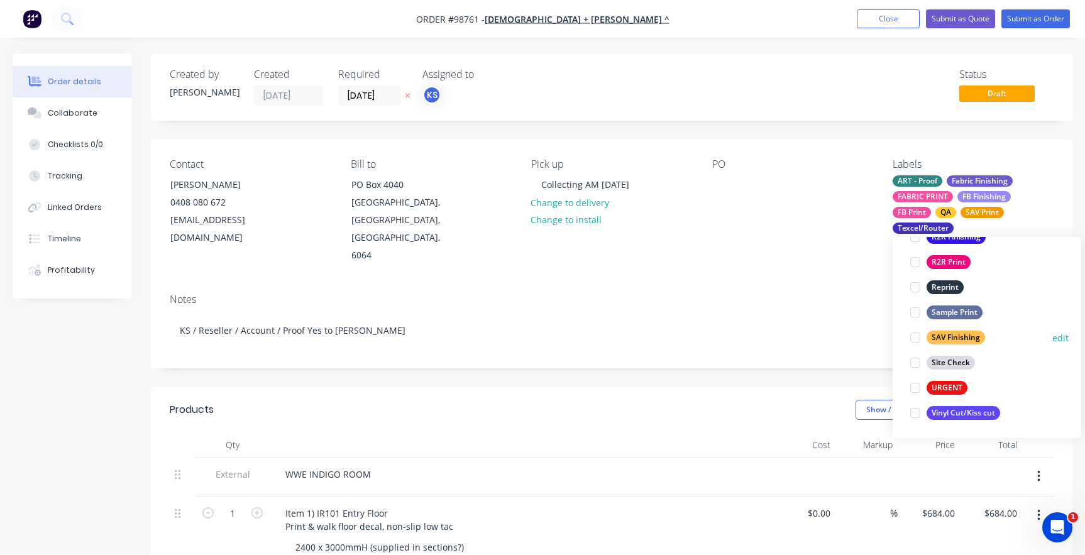
click at [914, 336] on div at bounding box center [915, 337] width 25 height 25
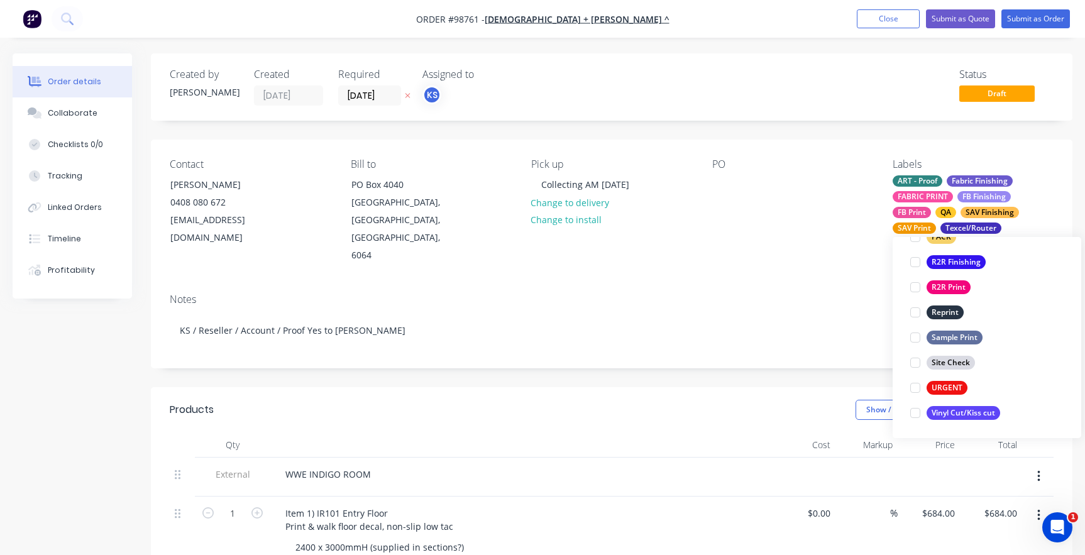
scroll to position [151, 0]
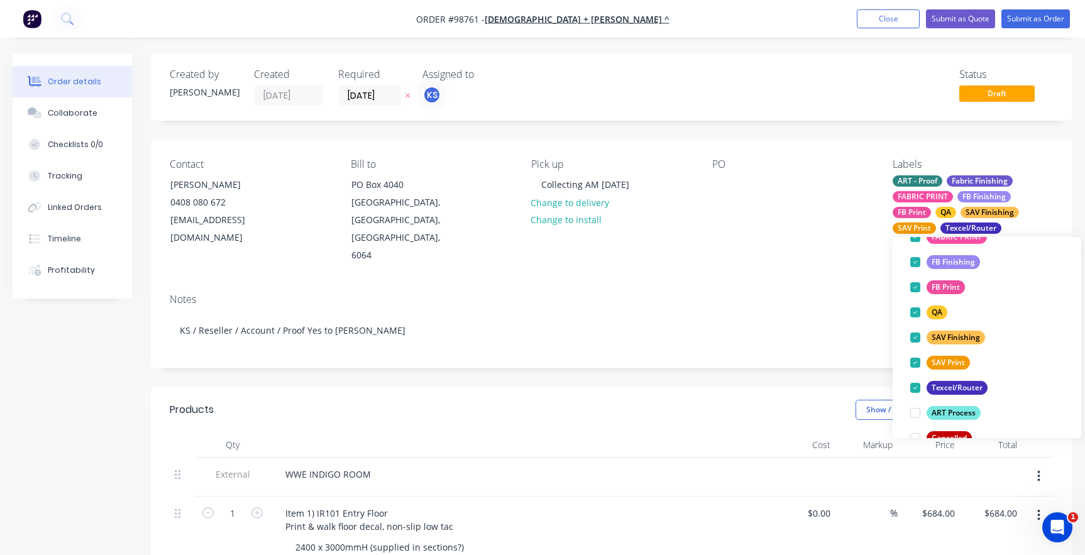
click at [839, 289] on div "Notes KS / Reseller / Account / Proof Yes to [PERSON_NAME]" at bounding box center [612, 326] width 922 height 84
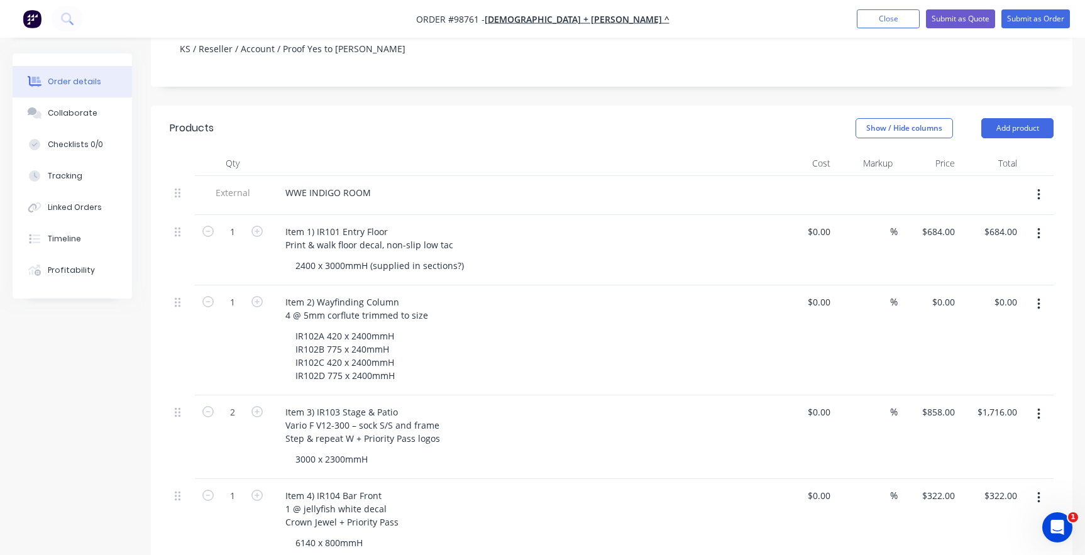
scroll to position [317, 0]
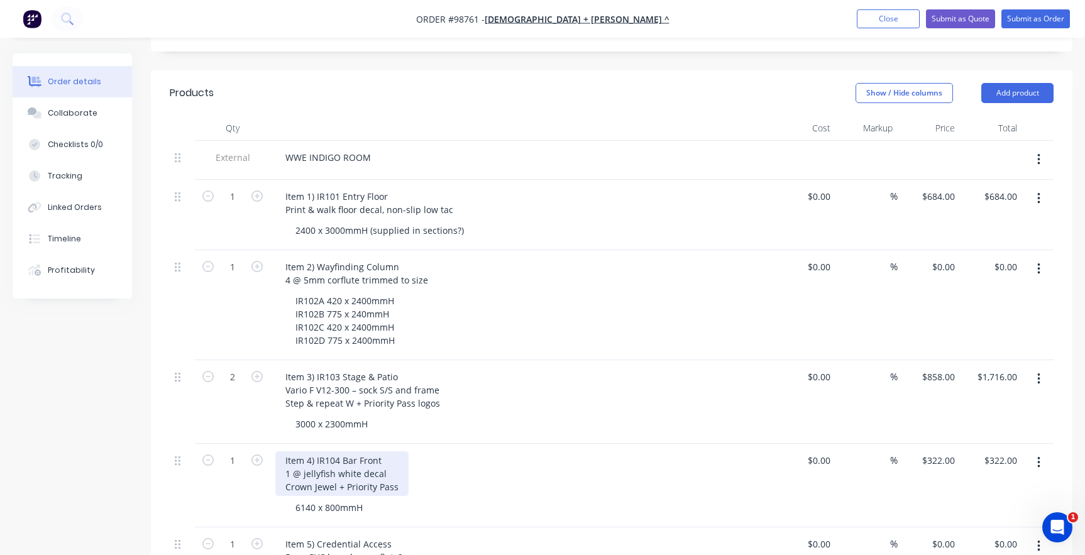
click at [307, 456] on div "Item 4) IR104 Bar Front 1 @ jellyfish white decal Crown Jewel + Priority Pass" at bounding box center [341, 473] width 133 height 45
click at [498, 470] on div "Item 4) IR104 Bar Front Jellyfish white decal Crown Jewel + Priority Pass" at bounding box center [521, 473] width 493 height 45
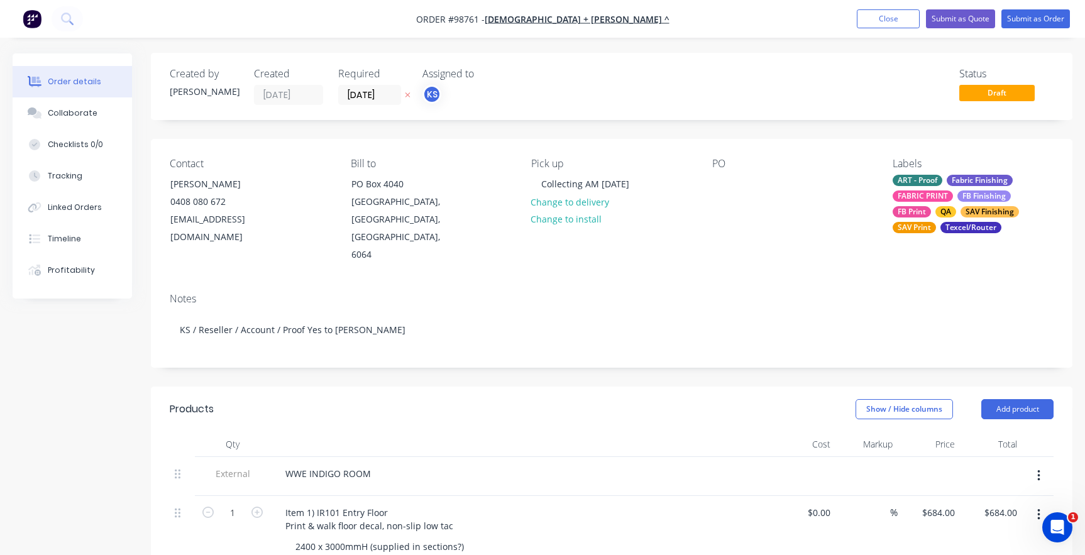
scroll to position [0, 0]
click at [714, 185] on div at bounding box center [722, 184] width 20 height 18
click at [792, 294] on div "Notes" at bounding box center [612, 300] width 884 height 12
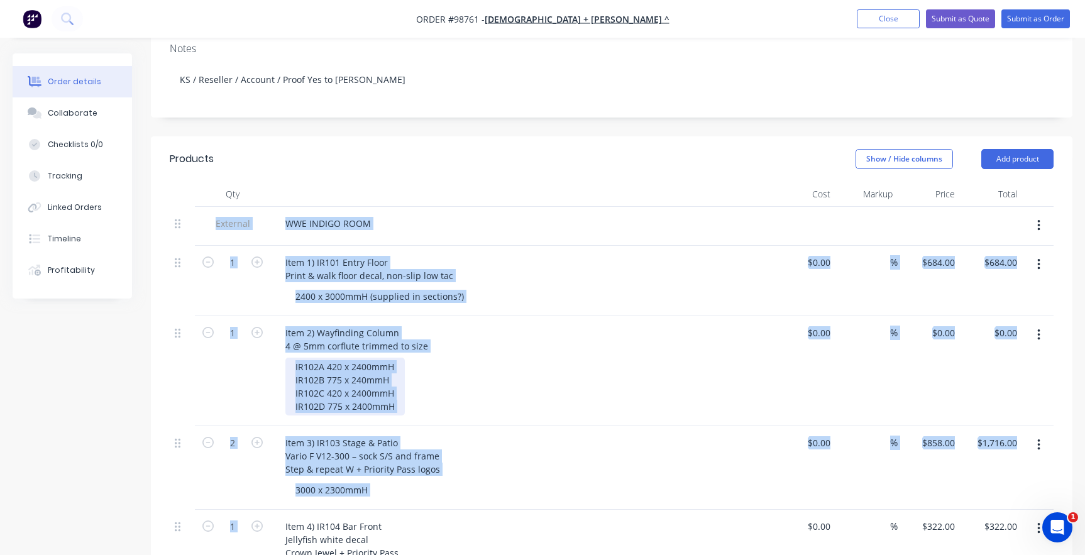
scroll to position [251, 0]
drag, startPoint x: 216, startPoint y: 454, endPoint x: 297, endPoint y: 507, distance: 97.3
click at [297, 507] on div "External WWE INDIGO ROOM 1 Item 1) IR101 Entry Floor Print & walk floor decal, …" at bounding box center [612, 555] width 884 height 698
click at [717, 253] on div "Item 1) IR101 Entry Floor Print & walk floor decal, non-slip low tac" at bounding box center [521, 268] width 493 height 31
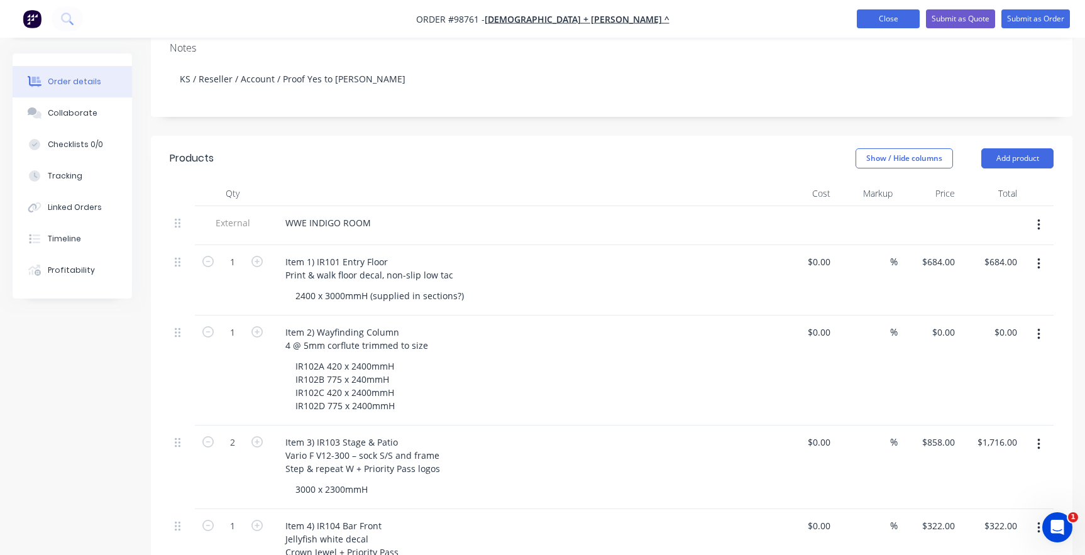
click at [898, 14] on button "Close" at bounding box center [888, 18] width 63 height 19
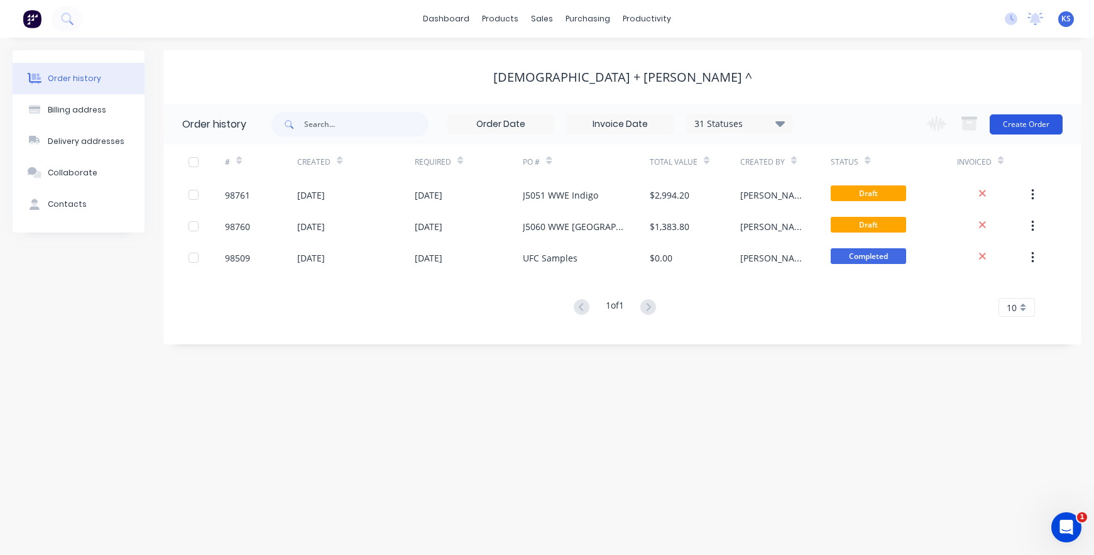
click at [1003, 123] on button "Create Order" at bounding box center [1026, 124] width 73 height 20
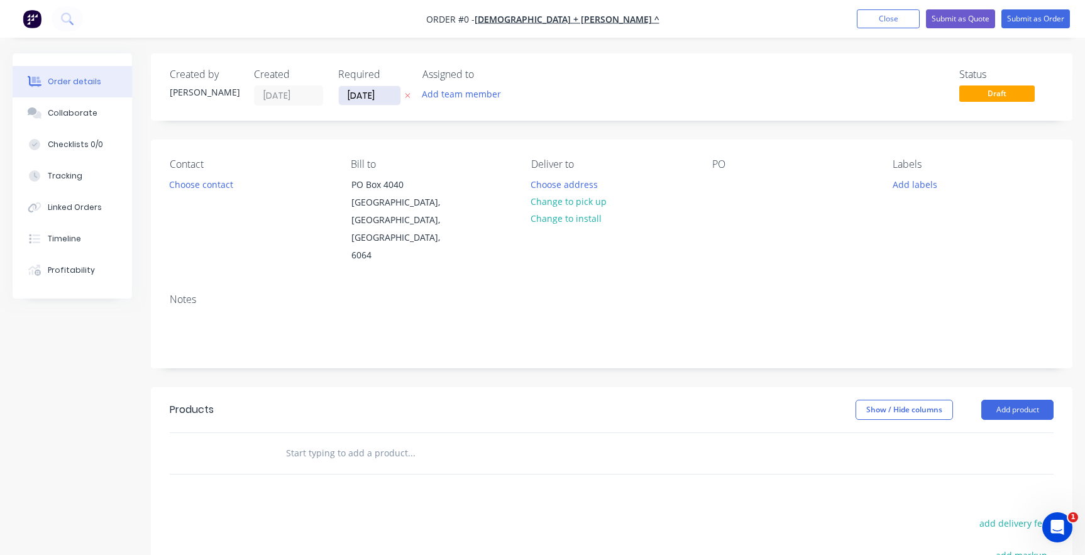
click at [356, 97] on input "[DATE]" at bounding box center [370, 95] width 62 height 19
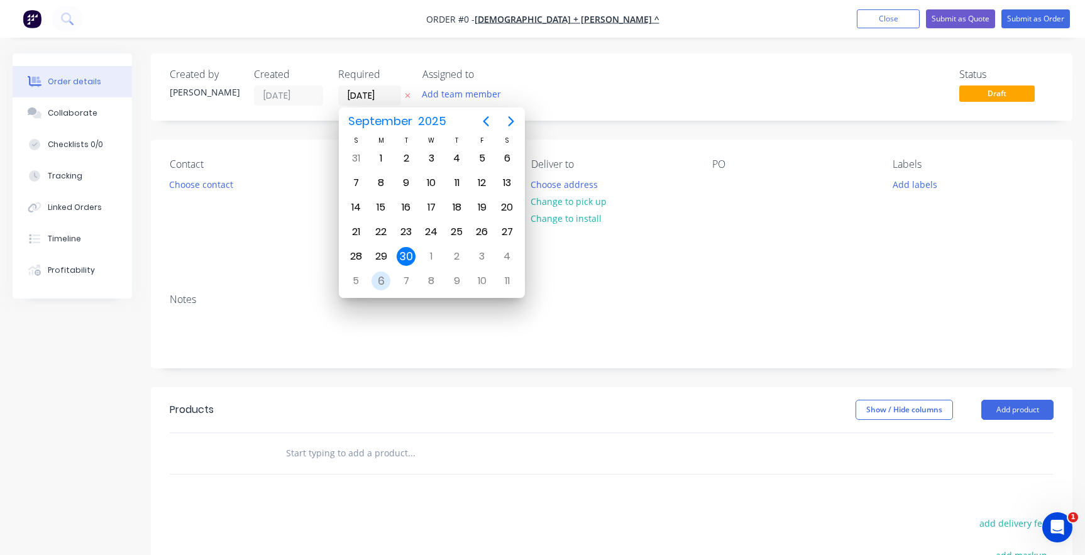
click at [383, 278] on div "6" at bounding box center [381, 281] width 19 height 19
type input "[DATE]"
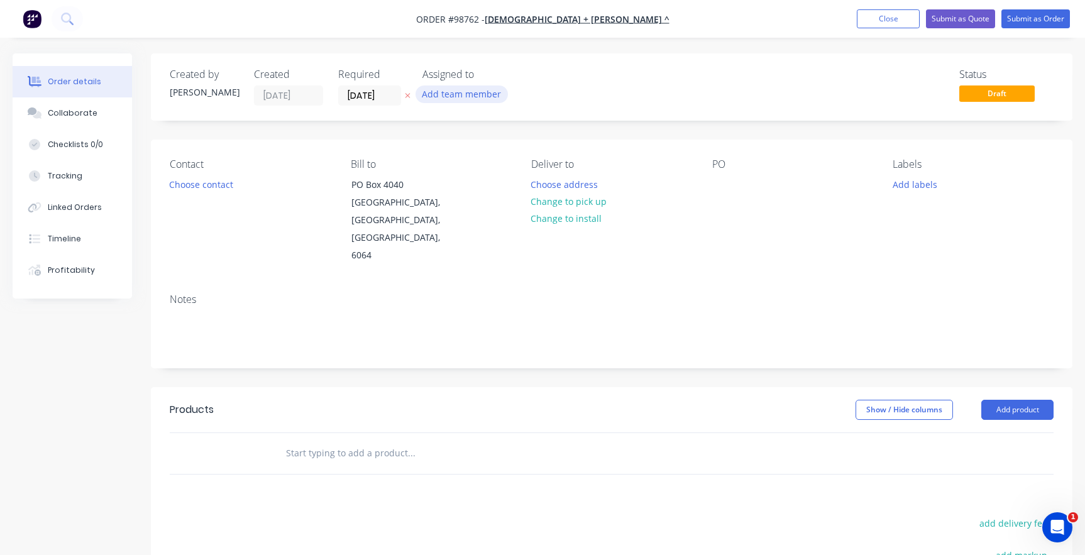
click at [439, 95] on button "Add team member" at bounding box center [462, 93] width 92 height 17
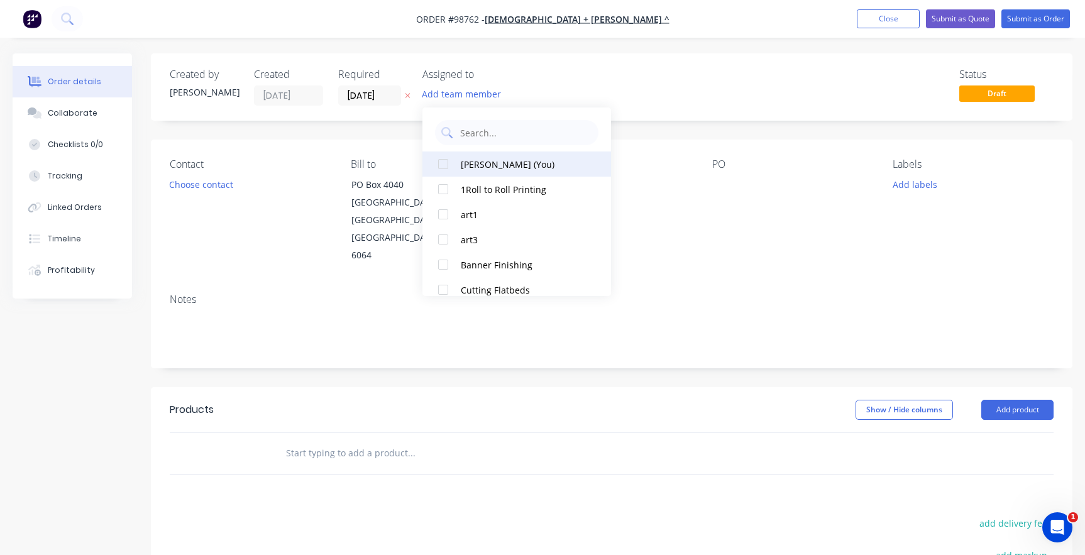
click at [444, 164] on div at bounding box center [443, 163] width 25 height 25
click at [183, 182] on button "Choose contact" at bounding box center [201, 183] width 77 height 17
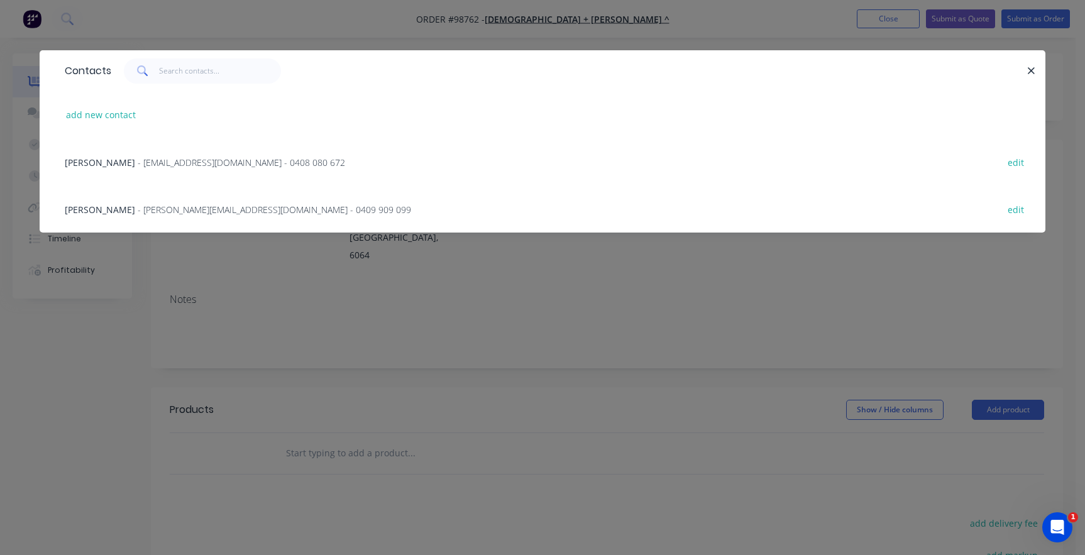
click at [119, 164] on span "[PERSON_NAME]" at bounding box center [100, 163] width 70 height 12
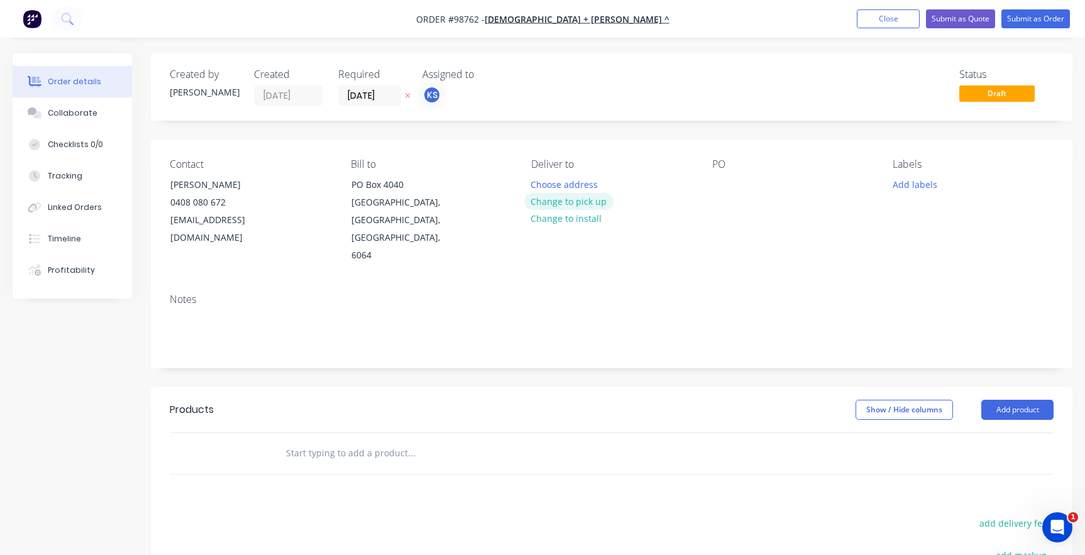
click at [571, 201] on button "Change to pick up" at bounding box center [568, 201] width 89 height 17
click at [558, 179] on div "Pick up Change to delivery Change to install" at bounding box center [611, 211] width 161 height 106
click at [529, 182] on div "Contact [PERSON_NAME] [PHONE_NUMBER] [EMAIL_ADDRESS][DOMAIN_NAME] Bill to [STRE…" at bounding box center [612, 212] width 922 height 144
click at [532, 184] on div at bounding box center [541, 184] width 20 height 18
click at [719, 191] on div at bounding box center [722, 184] width 20 height 18
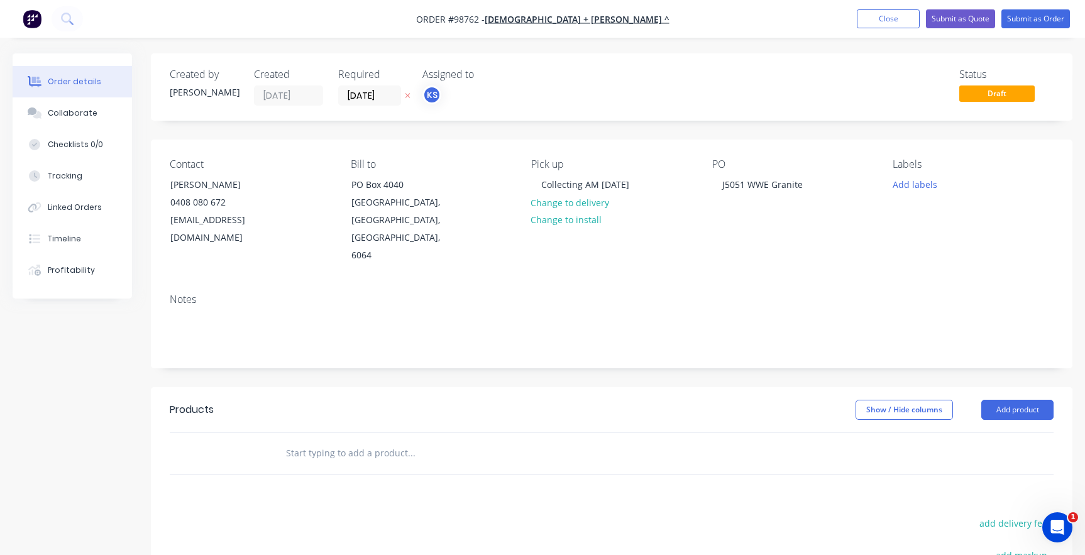
click at [319, 441] on input "text" at bounding box center [410, 453] width 251 height 25
type input "WWE GRANITE ROOM"
drag, startPoint x: 390, startPoint y: 439, endPoint x: 200, endPoint y: 441, distance: 189.8
click at [204, 438] on div "WWE GRANITE ROOM Add WWE GRANITE ROOM to order No results found" at bounding box center [612, 453] width 884 height 41
click at [966, 400] on div "Show / Hide columns" at bounding box center [919, 410] width 126 height 20
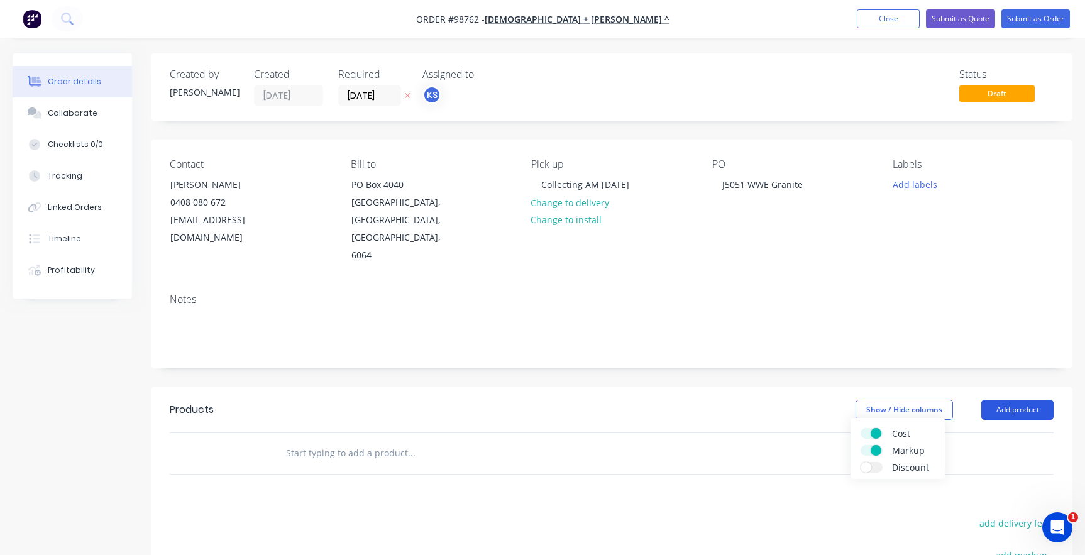
click at [1003, 400] on button "Add product" at bounding box center [1017, 410] width 72 height 20
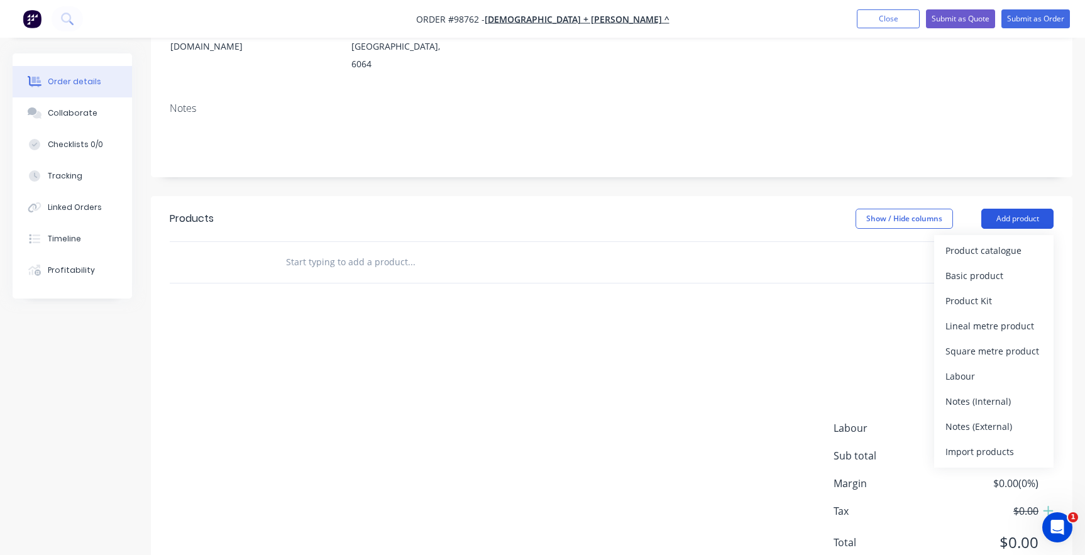
scroll to position [223, 0]
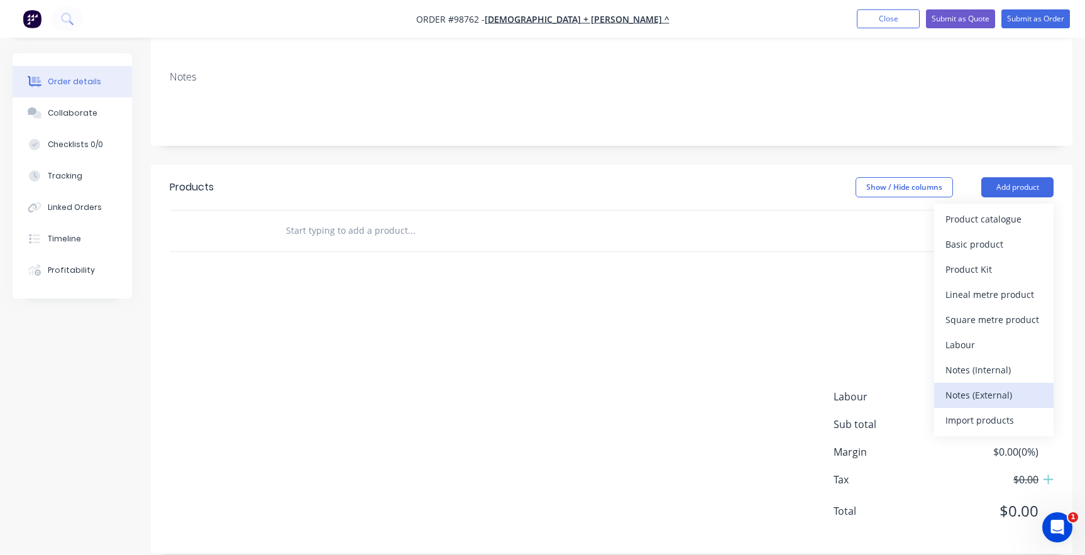
click at [984, 386] on div "Notes (External)" at bounding box center [993, 395] width 97 height 18
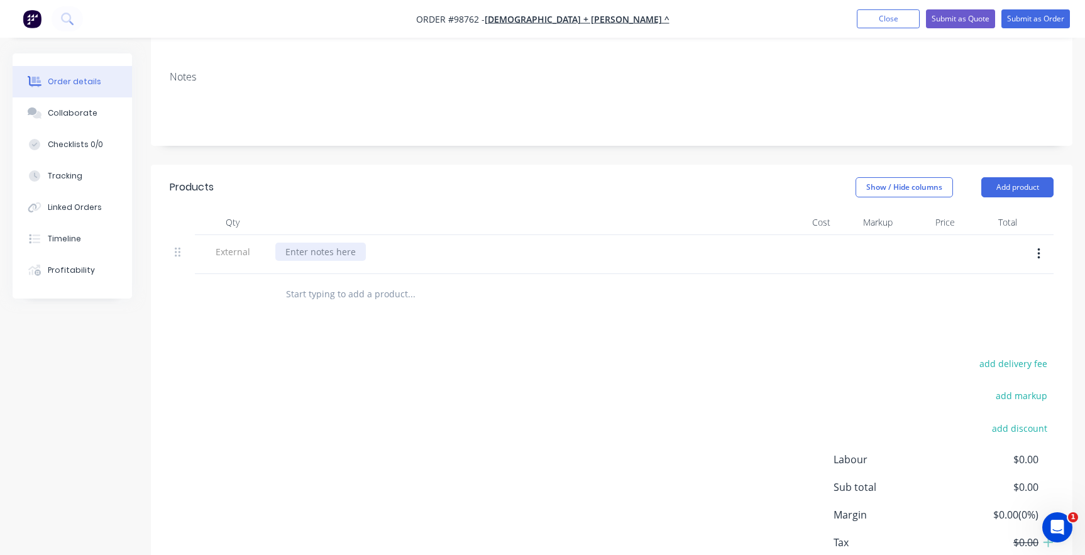
click at [317, 243] on div at bounding box center [320, 252] width 91 height 18
paste div
click at [325, 282] on input "text" at bounding box center [410, 294] width 251 height 25
click at [873, 19] on button "Close" at bounding box center [888, 18] width 63 height 19
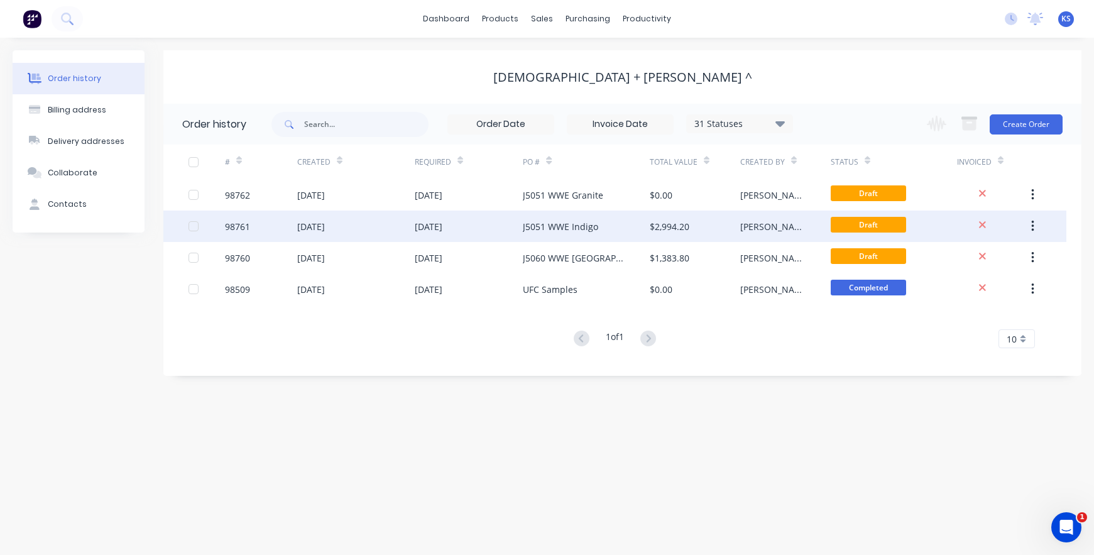
click at [443, 220] on div "[DATE]" at bounding box center [429, 226] width 28 height 13
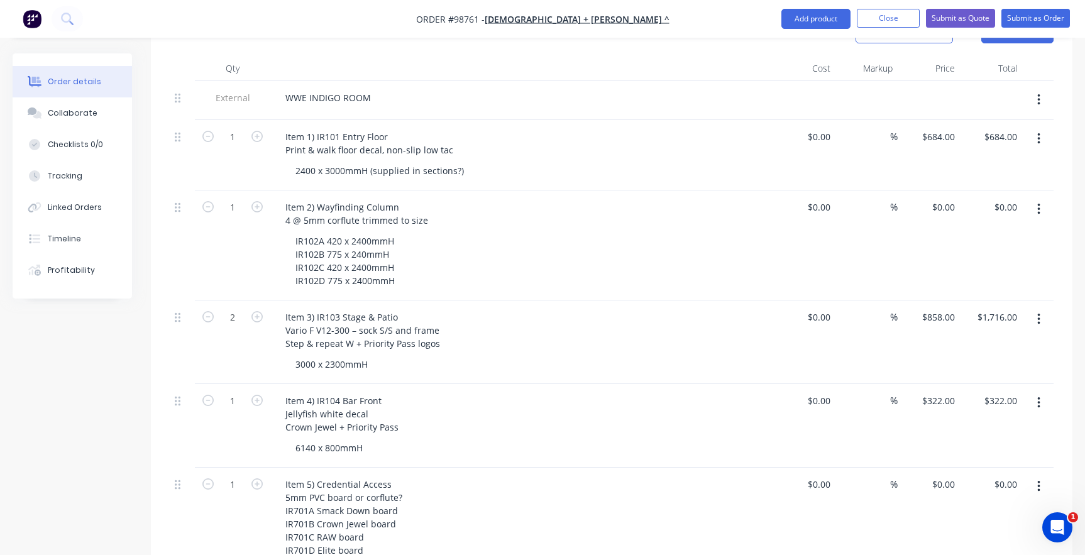
scroll to position [377, 0]
click at [897, 12] on button "Close" at bounding box center [888, 18] width 63 height 19
